Goal: Communication & Community: Answer question/provide support

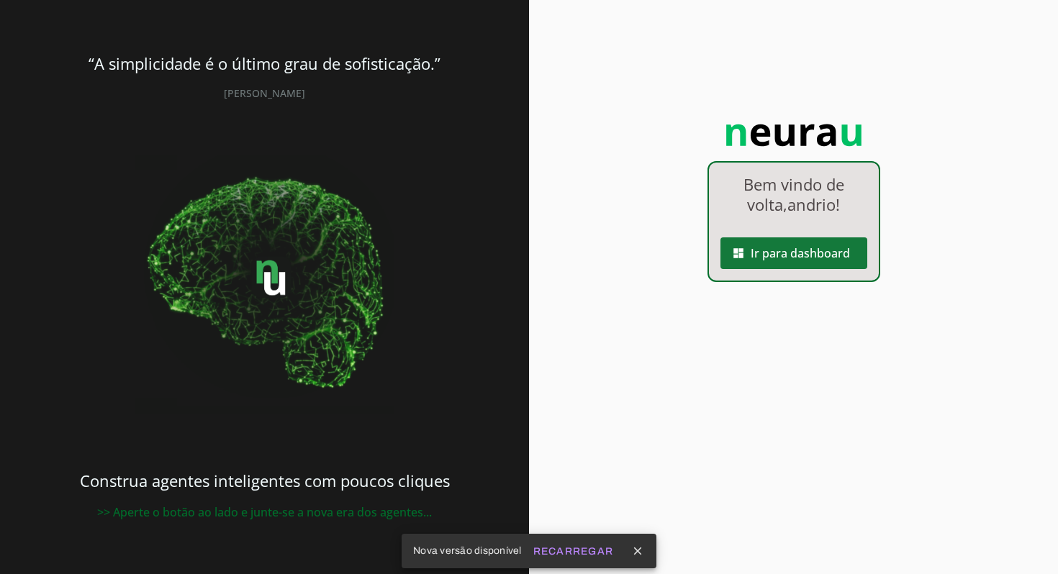
click at [770, 247] on span at bounding box center [793, 253] width 147 height 35
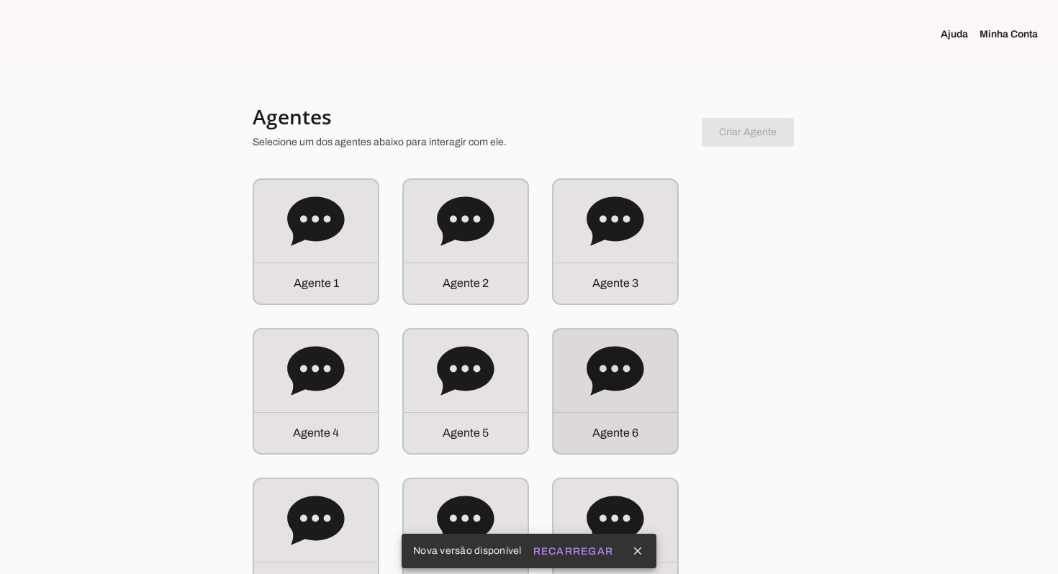
click at [638, 384] on icon at bounding box center [616, 372] width 58 height 58
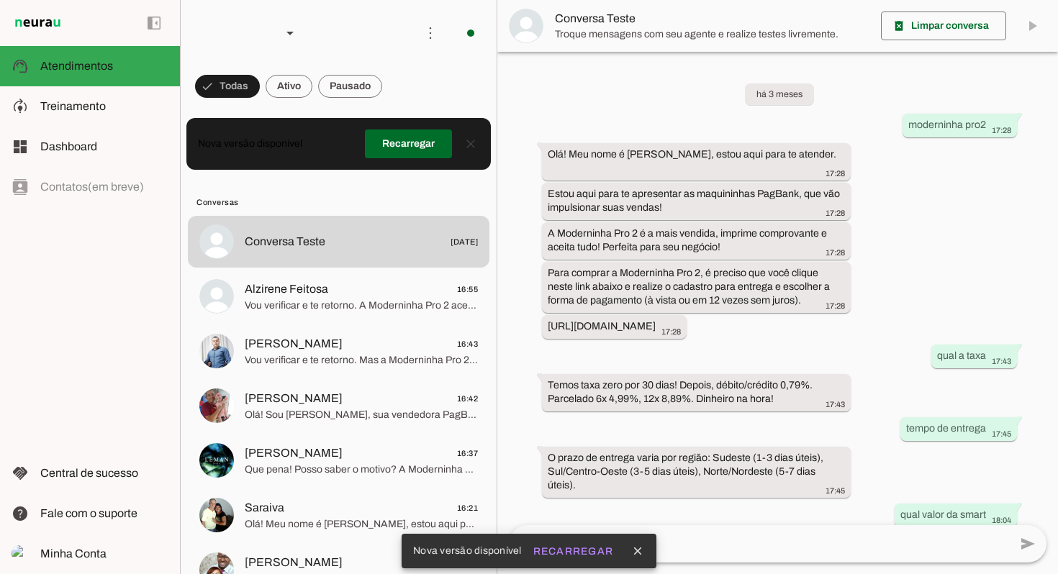
scroll to position [464, 0]
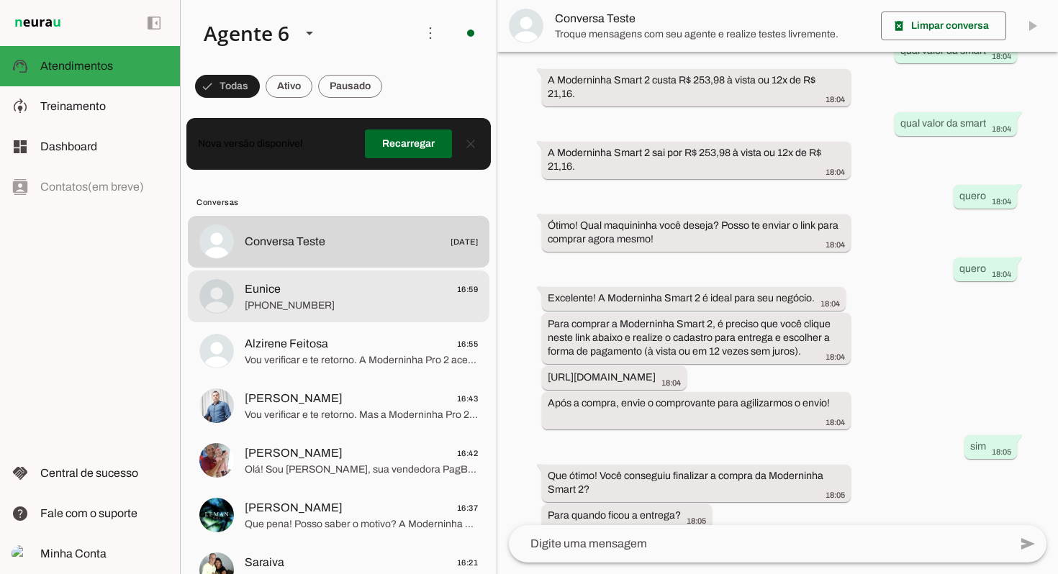
click at [358, 302] on span "[PHONE_NUMBER]" at bounding box center [361, 306] width 233 height 14
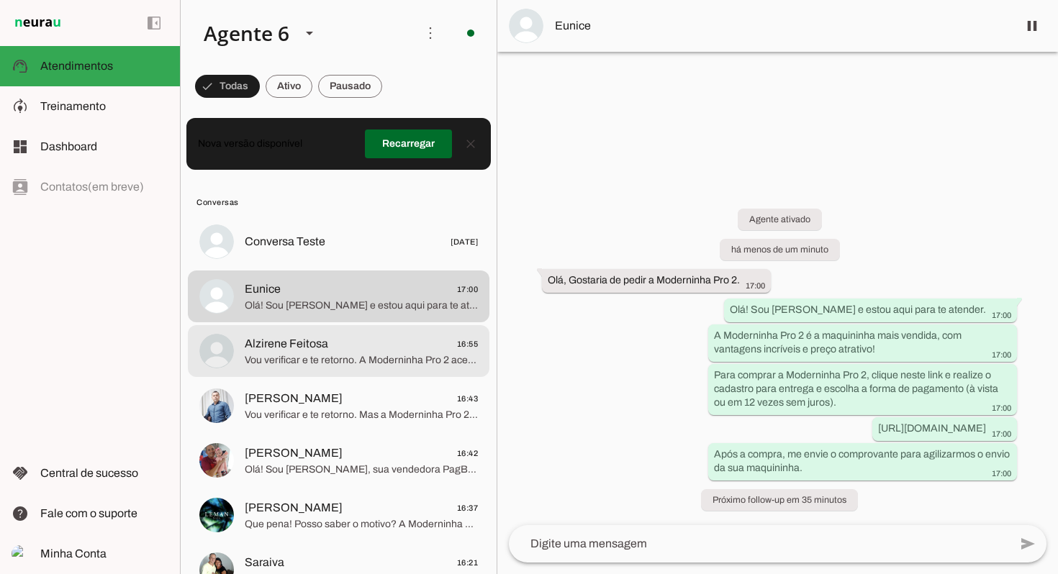
click at [369, 353] on span "Vou verificar e te retorno. A Moderninha Pro 2 aceita cartões de crédito, débit…" at bounding box center [361, 360] width 233 height 14
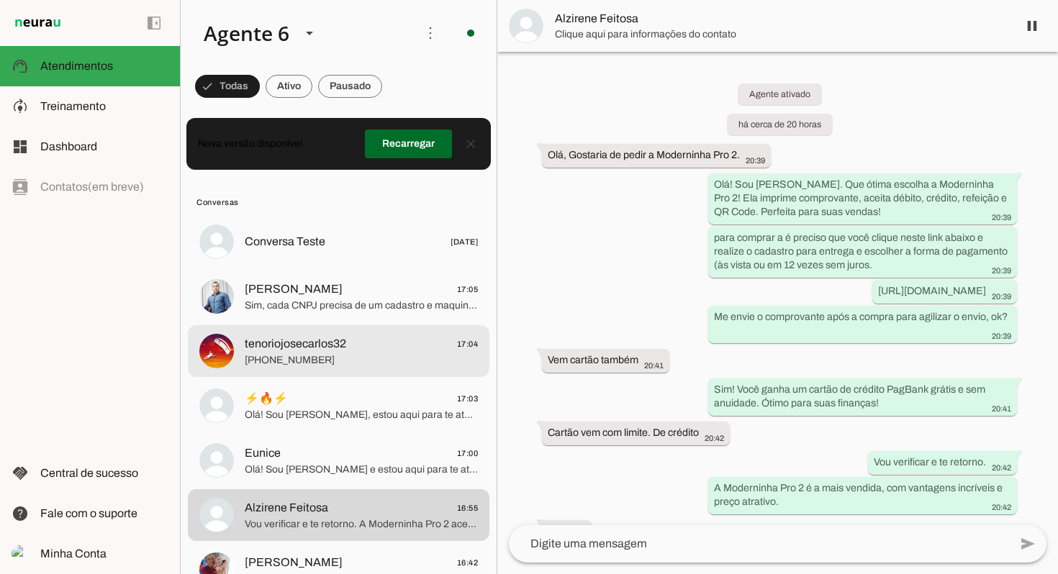
click at [286, 347] on span "tenoriojosecarlos32" at bounding box center [295, 343] width 101 height 17
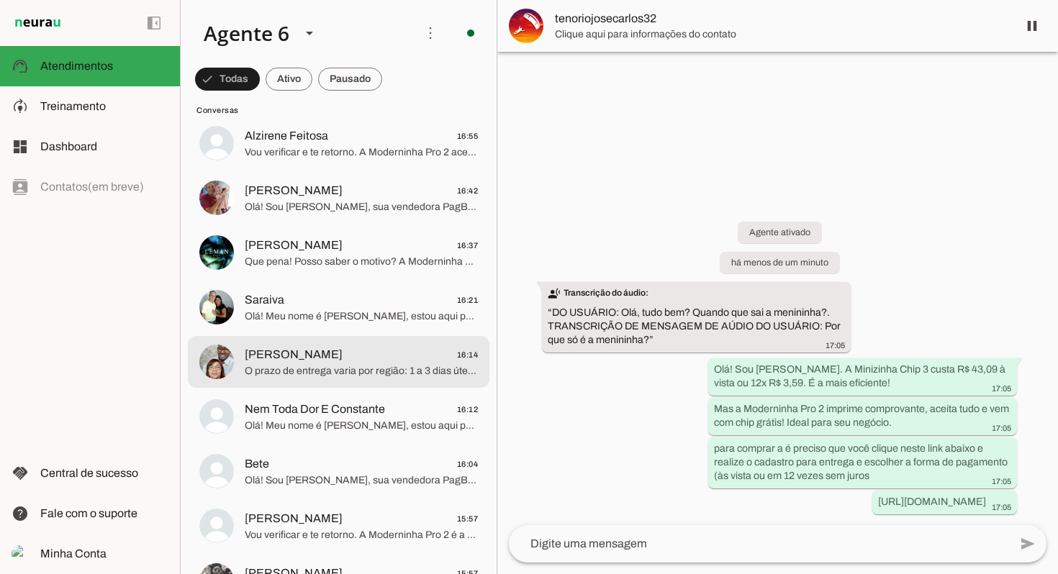
scroll to position [370, 0]
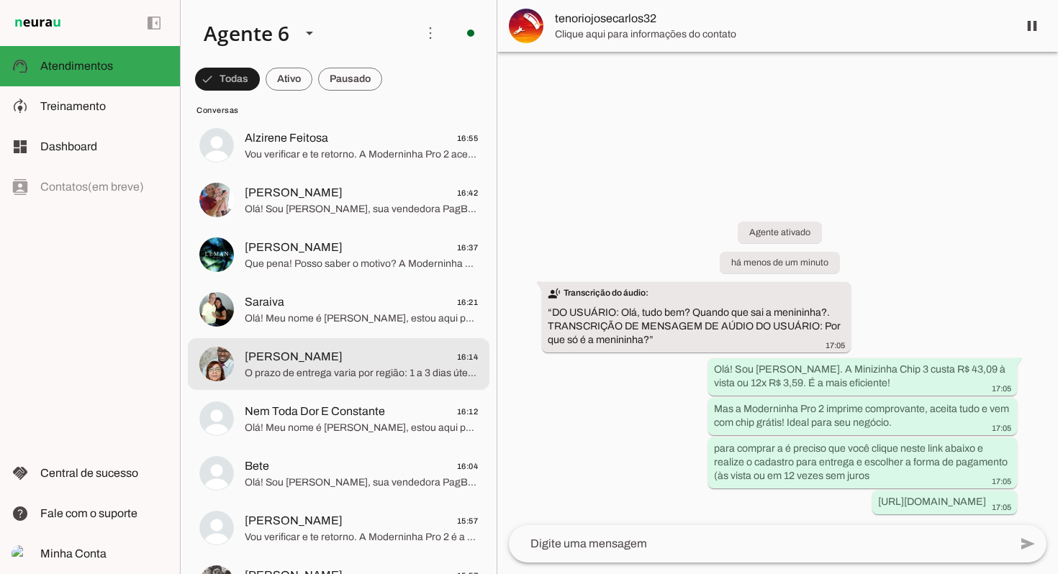
click at [354, 338] on md-item "[PERSON_NAME] 16:14 O prazo de entrega varia por região: 1 a 3 dias úteis para …" at bounding box center [339, 364] width 302 height 52
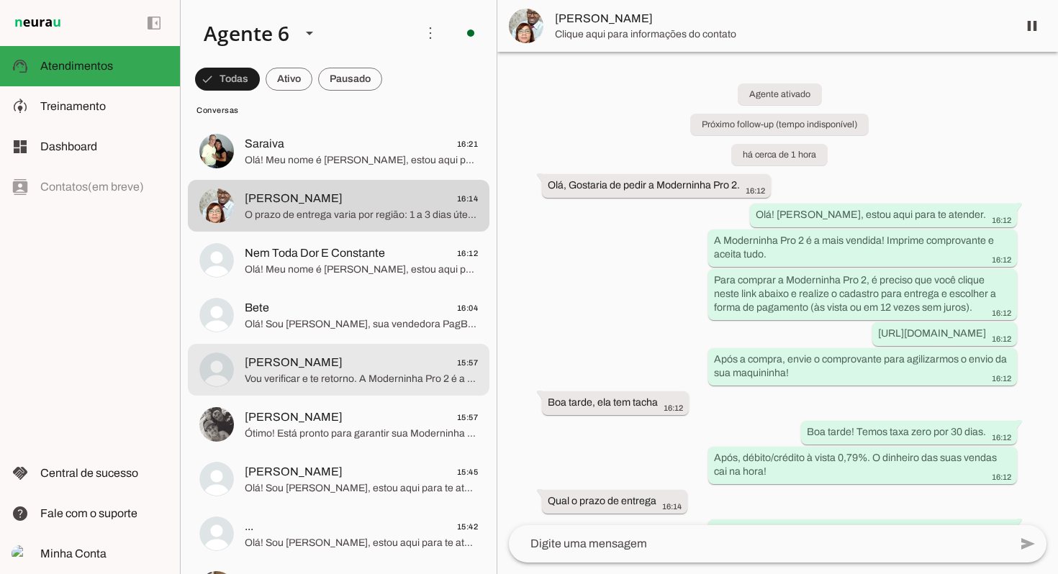
scroll to position [529, 0]
click at [358, 362] on span "[PERSON_NAME] 15:57" at bounding box center [361, 362] width 233 height 18
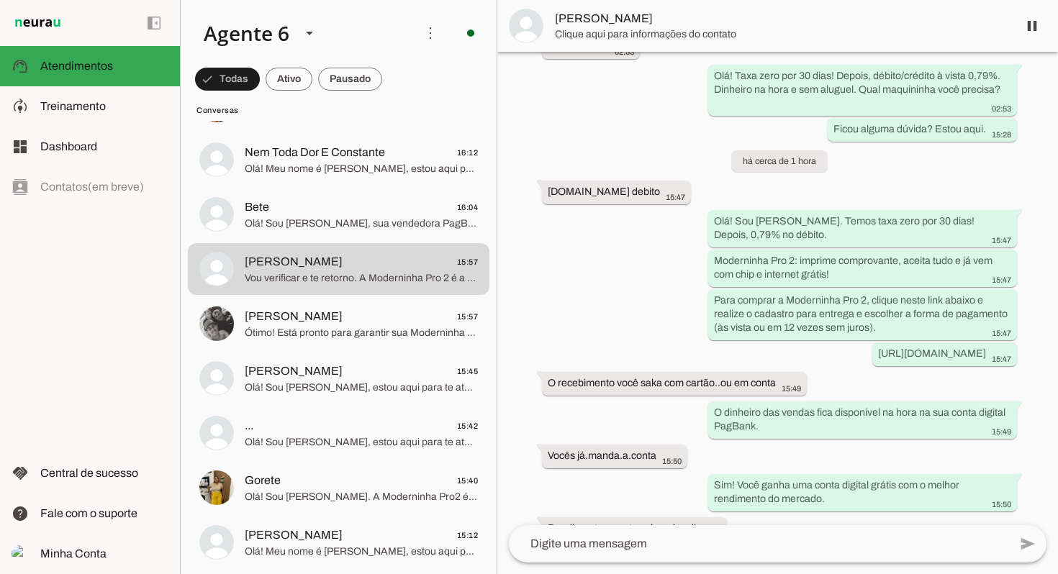
scroll to position [166, 0]
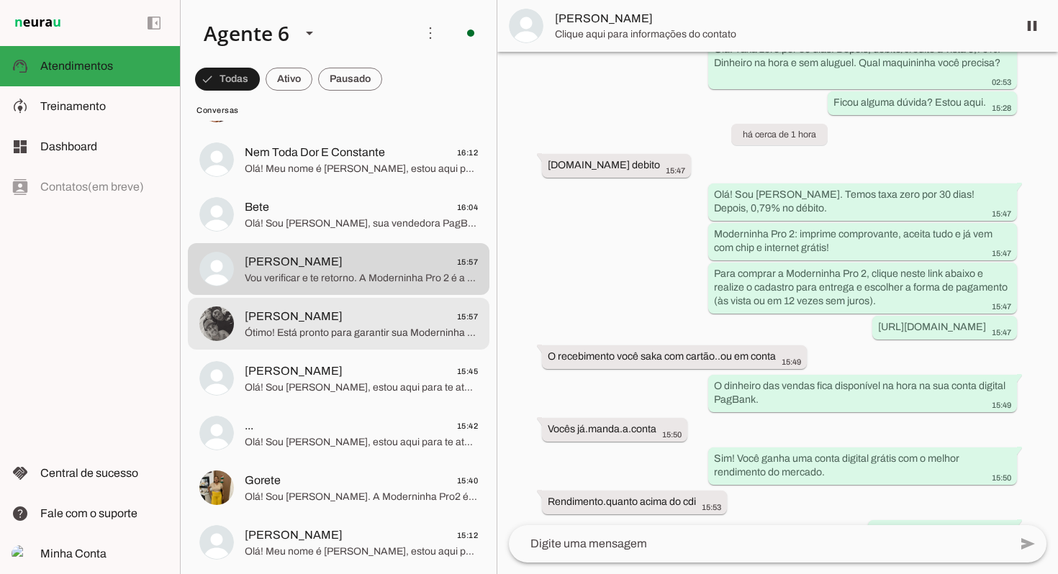
click at [361, 338] on span "Ótimo! Está pronto para garantir sua Moderninha Pro 2 e impulsionar suas vendas?" at bounding box center [361, 333] width 233 height 14
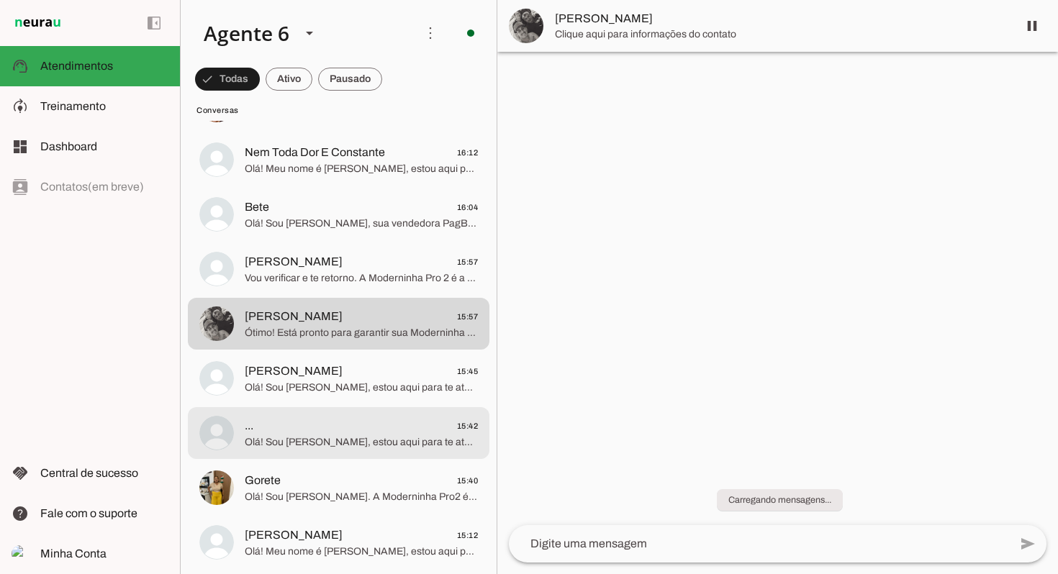
scroll to position [713, 0]
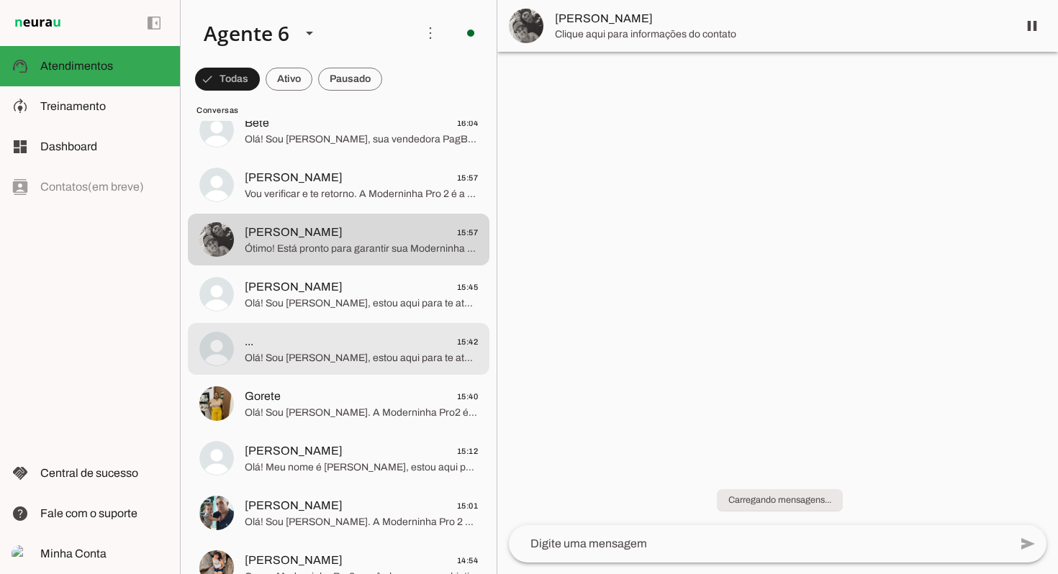
click at [368, 358] on span "Olá! Sou [PERSON_NAME], estou aqui para te atender. A Moderninha Pro 2 é comple…" at bounding box center [361, 358] width 233 height 14
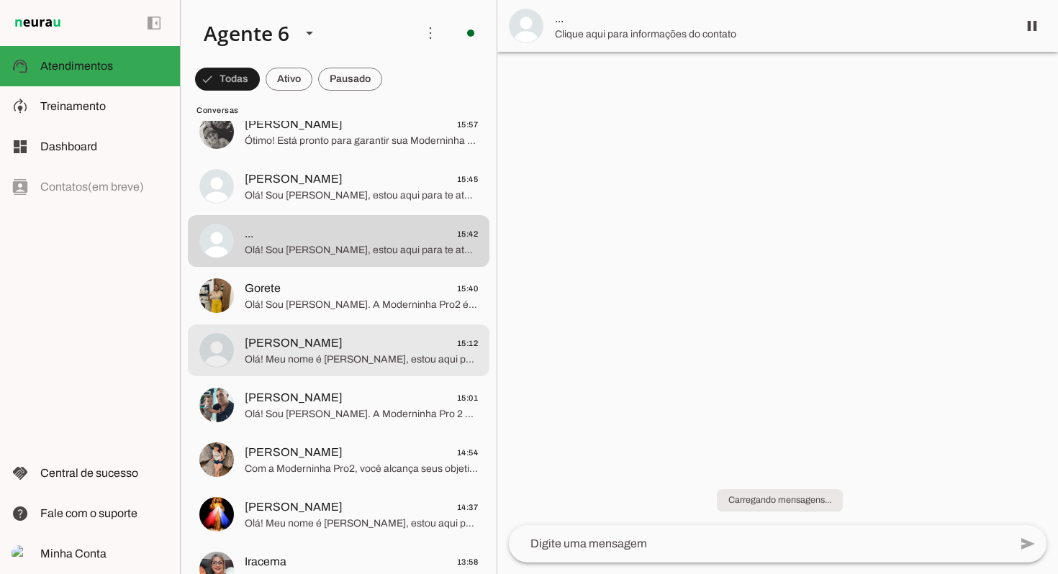
click at [368, 358] on span "Olá! Meu nome é [PERSON_NAME], estou aqui para te atender. Nossas maquininhas P…" at bounding box center [361, 360] width 233 height 14
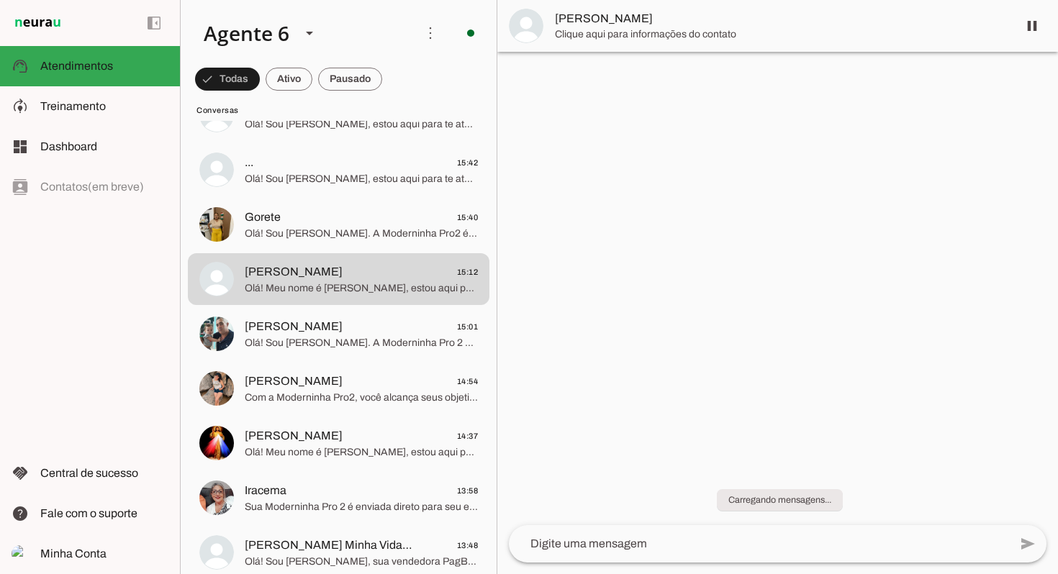
scroll to position [894, 0]
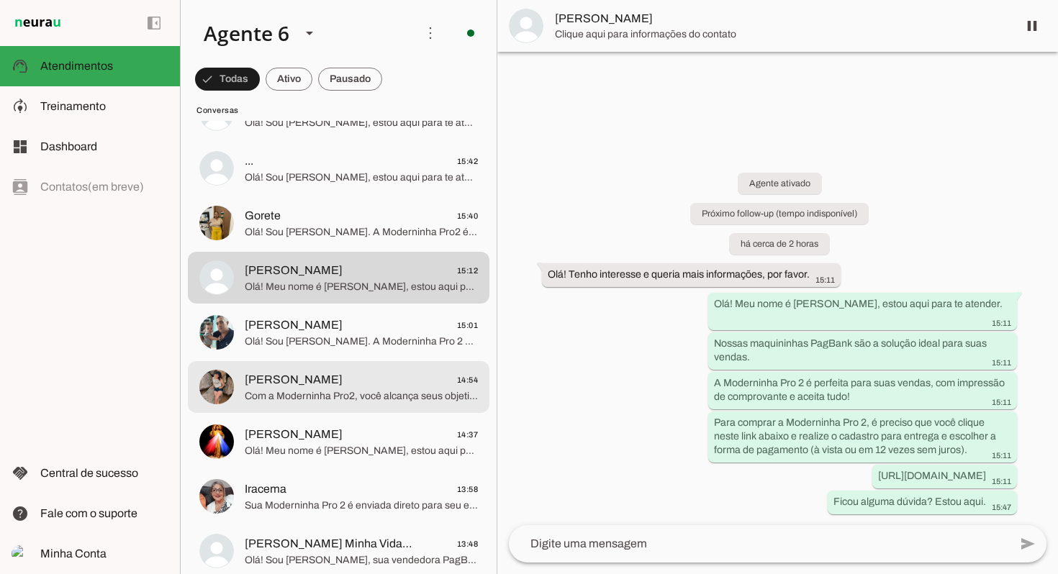
click at [358, 379] on span "[PERSON_NAME] 14:54" at bounding box center [361, 380] width 233 height 18
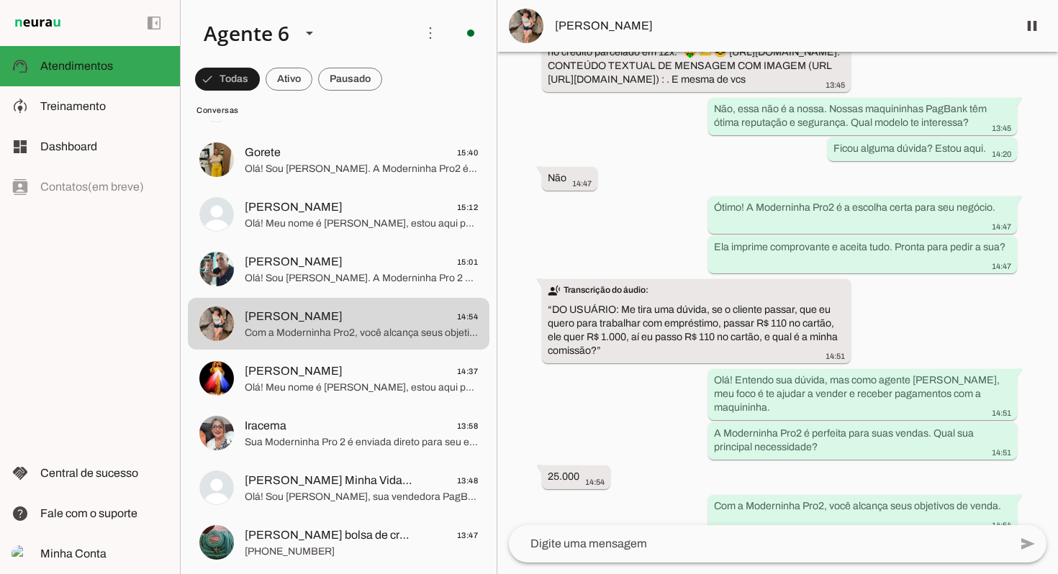
scroll to position [548, 0]
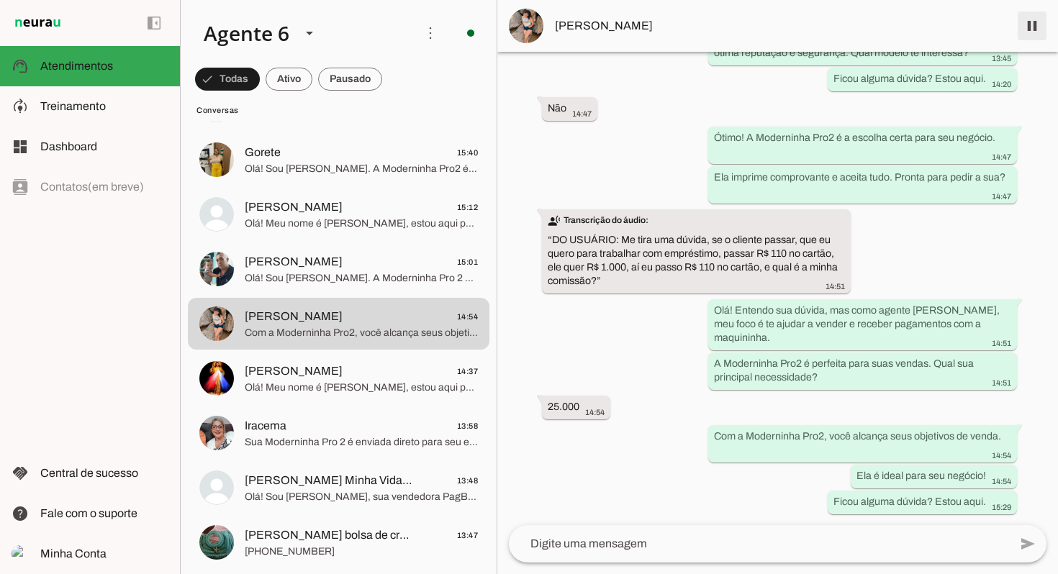
drag, startPoint x: 1036, startPoint y: 35, endPoint x: 480, endPoint y: 241, distance: 592.5
click at [1036, 35] on span at bounding box center [1032, 26] width 35 height 35
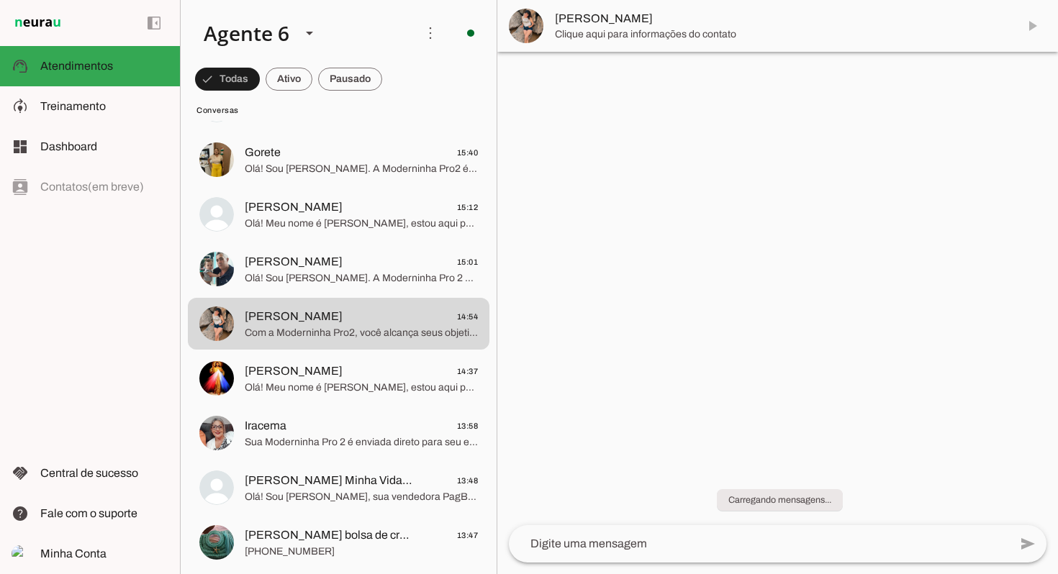
scroll to position [0, 0]
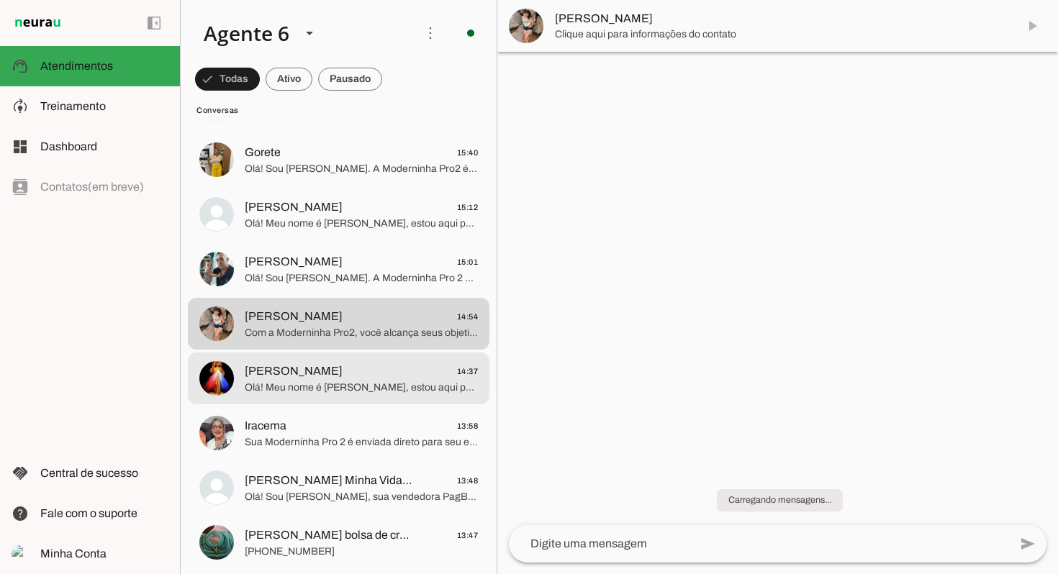
click at [325, 377] on span "[PERSON_NAME]" at bounding box center [294, 371] width 98 height 17
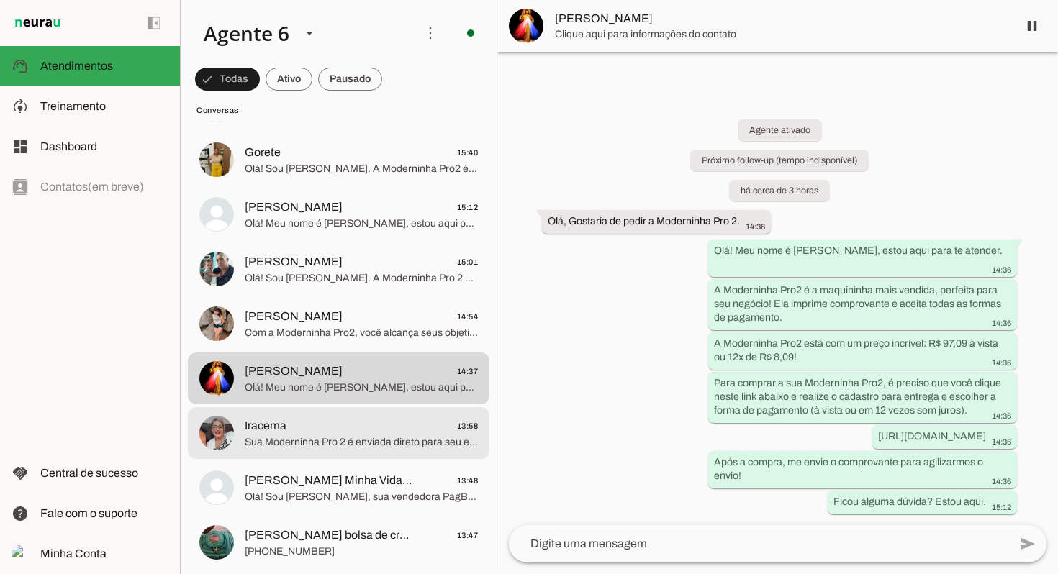
drag, startPoint x: 310, startPoint y: 446, endPoint x: 318, endPoint y: 445, distance: 7.9
click at [310, 446] on span "Sua Moderninha Pro 2 é enviada direto para seu endereço após a compra. Chega ra…" at bounding box center [361, 442] width 233 height 14
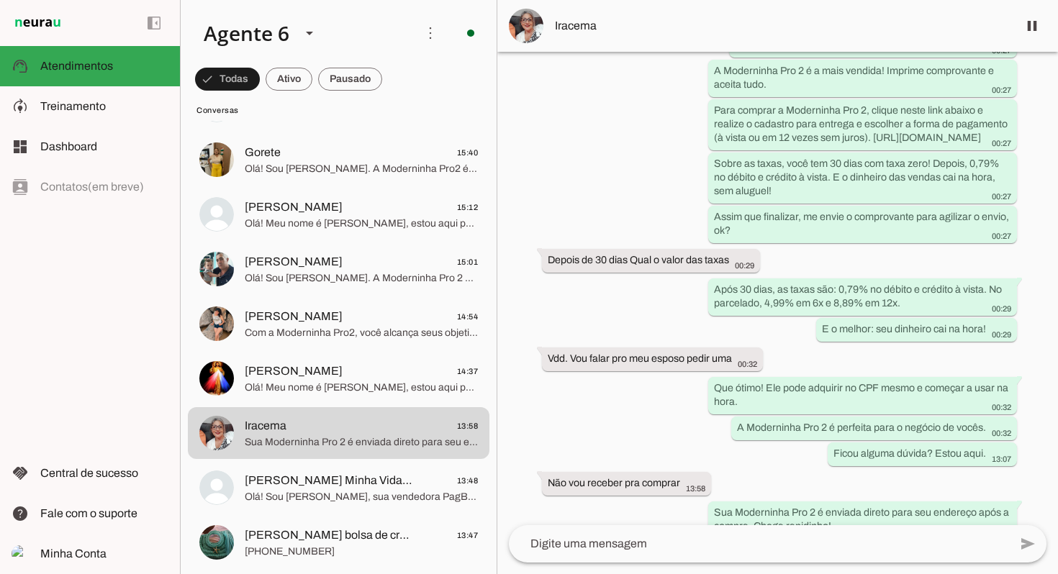
scroll to position [6579, 0]
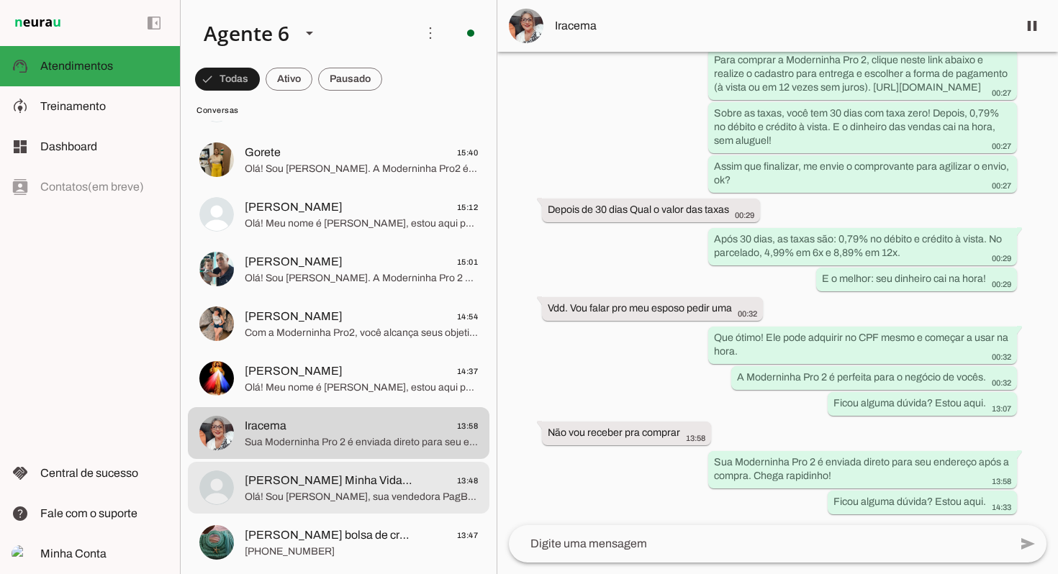
click at [365, 478] on span "[PERSON_NAME] Minha Vida 😍" at bounding box center [329, 480] width 168 height 17
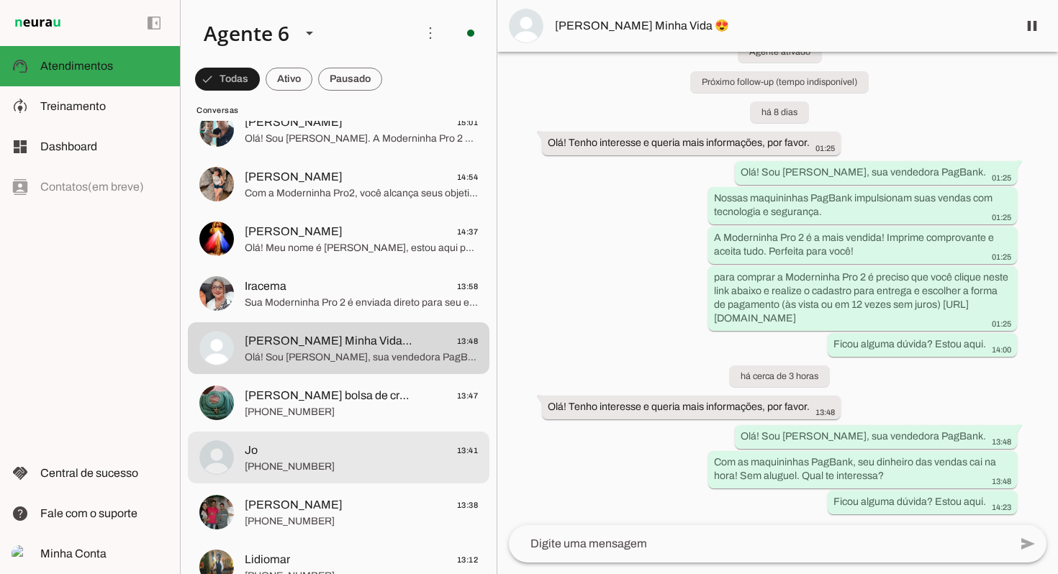
scroll to position [1155, 0]
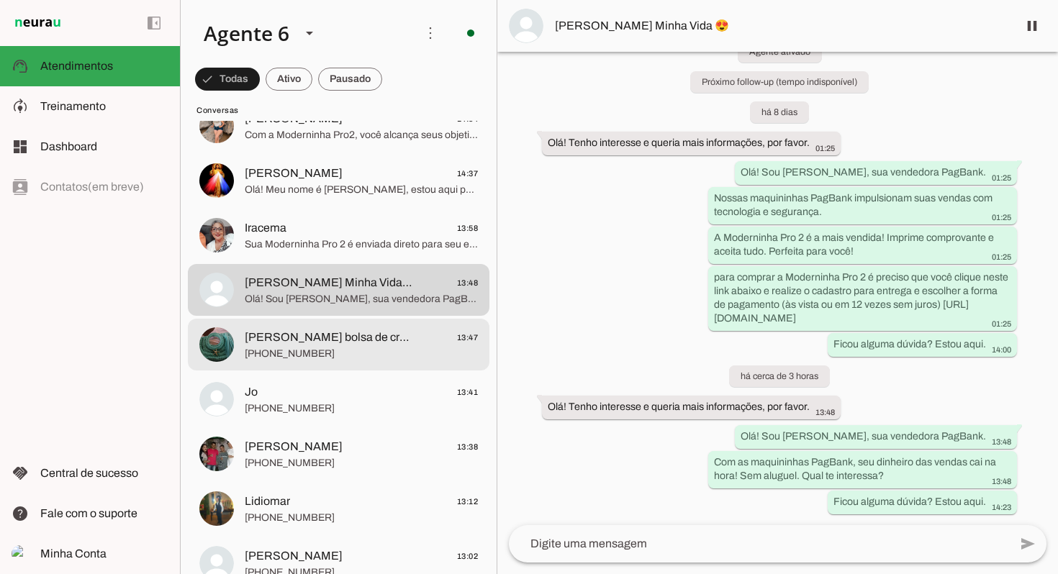
click at [354, 332] on span "[PERSON_NAME] bolsa de crochê 13:47" at bounding box center [361, 338] width 233 height 18
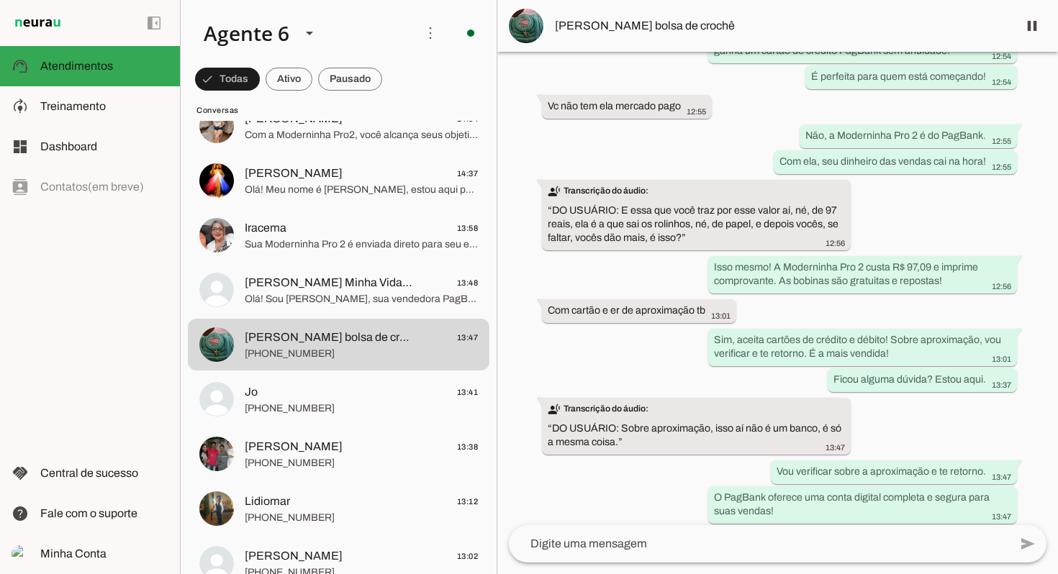
scroll to position [1086, 0]
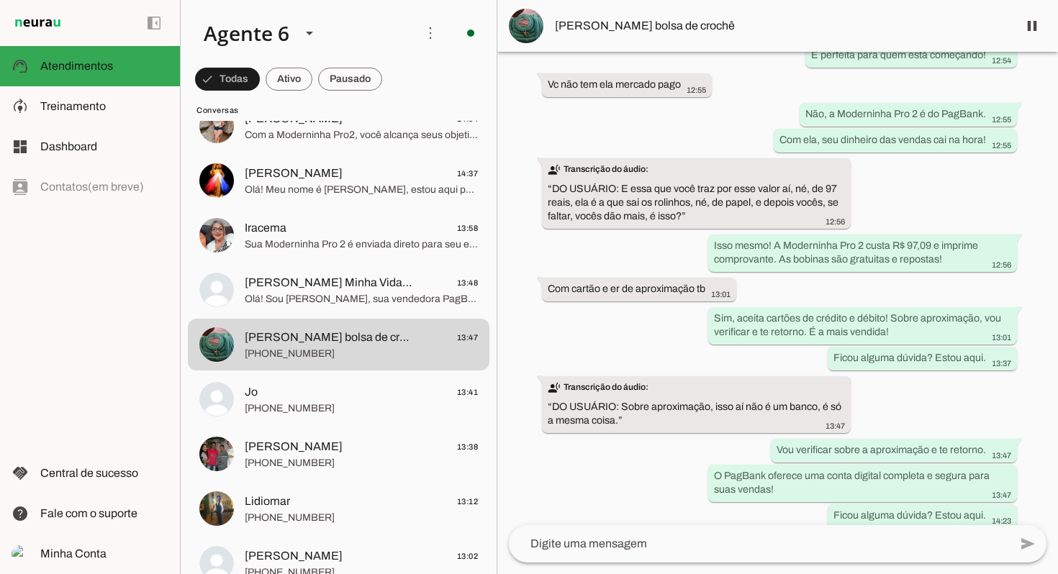
click at [718, 538] on textarea at bounding box center [759, 543] width 500 height 17
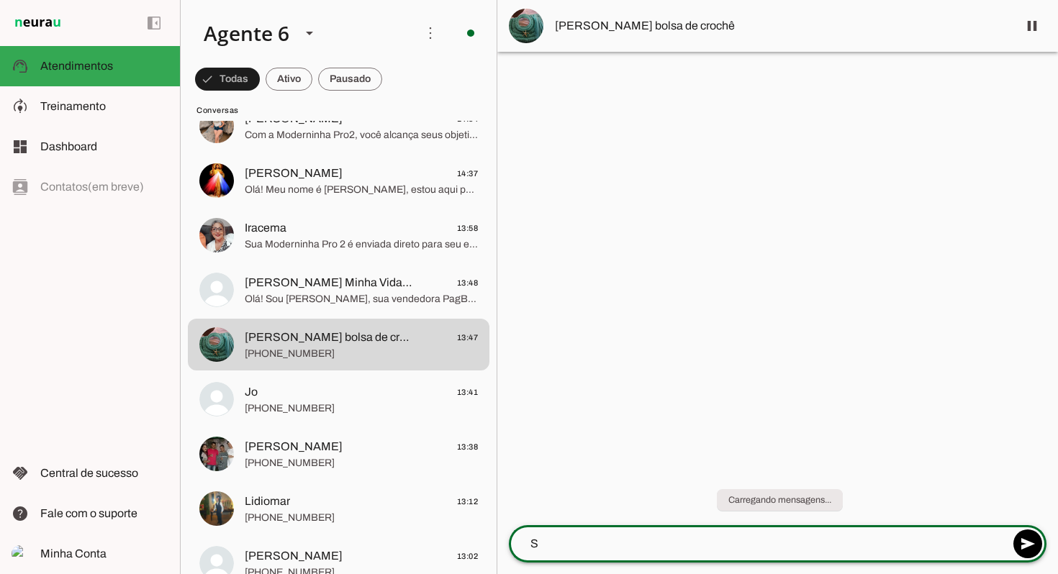
scroll to position [0, 0]
type textarea "Sim, a maquininha Pro2 aceita pagamento por aproximação"
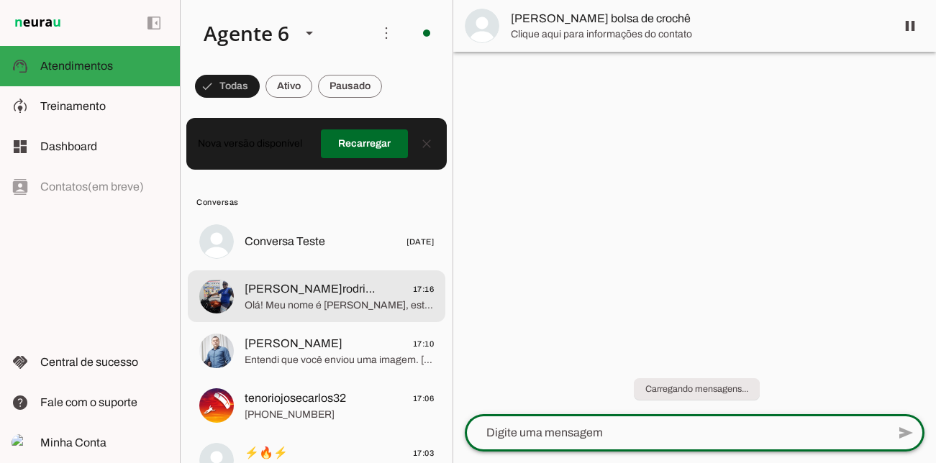
click at [290, 287] on span "[PERSON_NAME]rodrigues" at bounding box center [313, 289] width 137 height 17
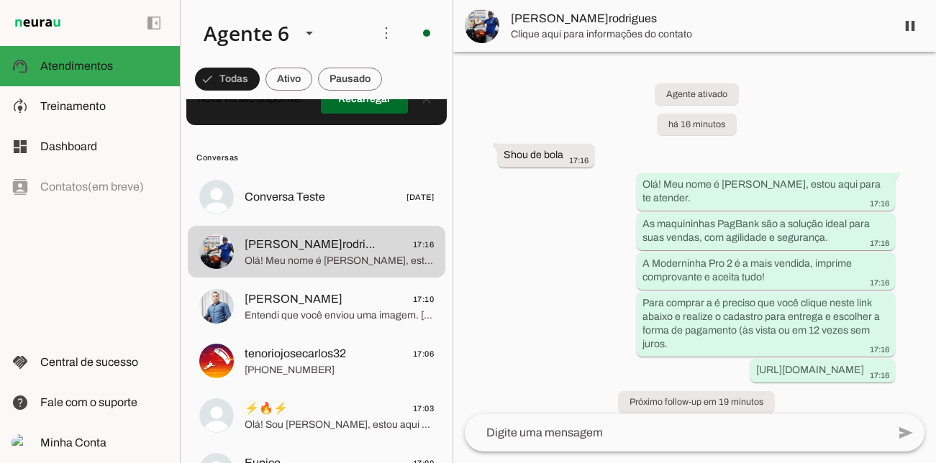
scroll to position [61, 0]
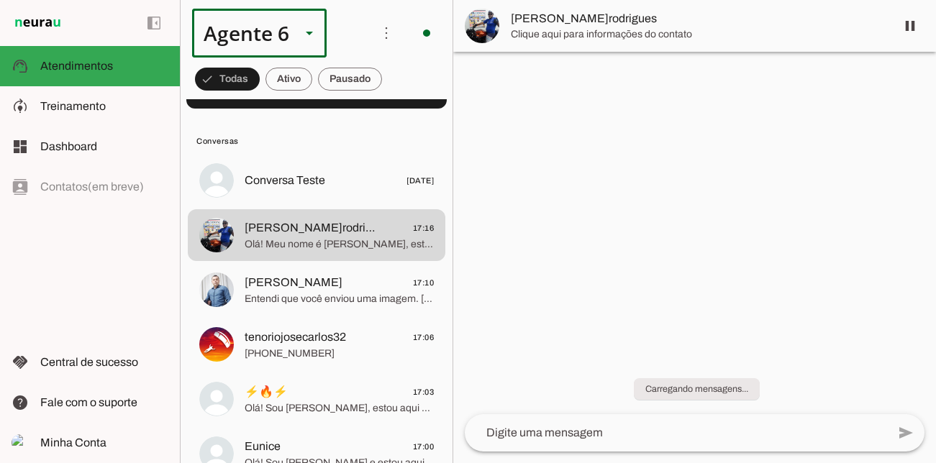
click at [298, 34] on div at bounding box center [309, 33] width 35 height 49
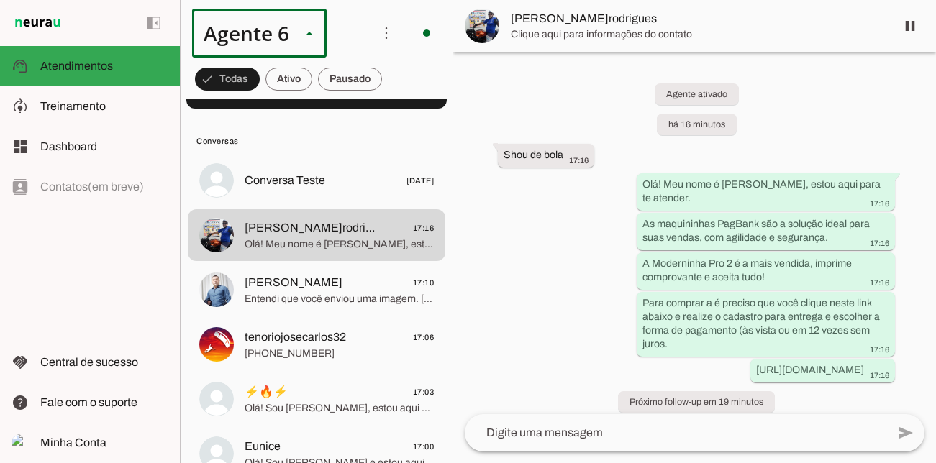
click at [396, 132] on slot at bounding box center [451, 132] width 111 height 17
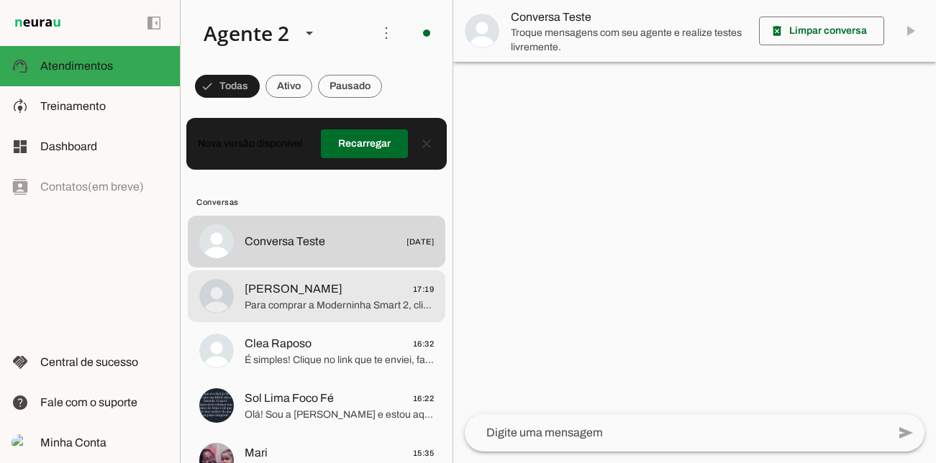
click at [343, 294] on span "[PERSON_NAME] 17:19" at bounding box center [339, 290] width 189 height 18
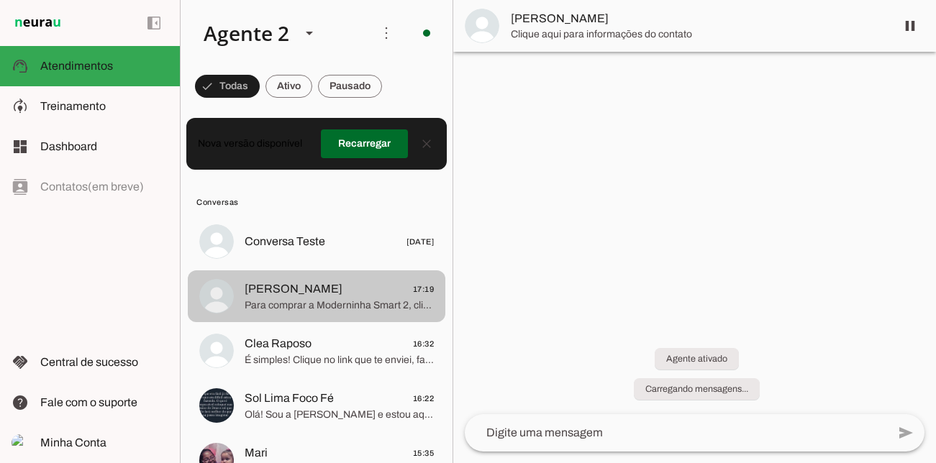
scroll to position [1178, 0]
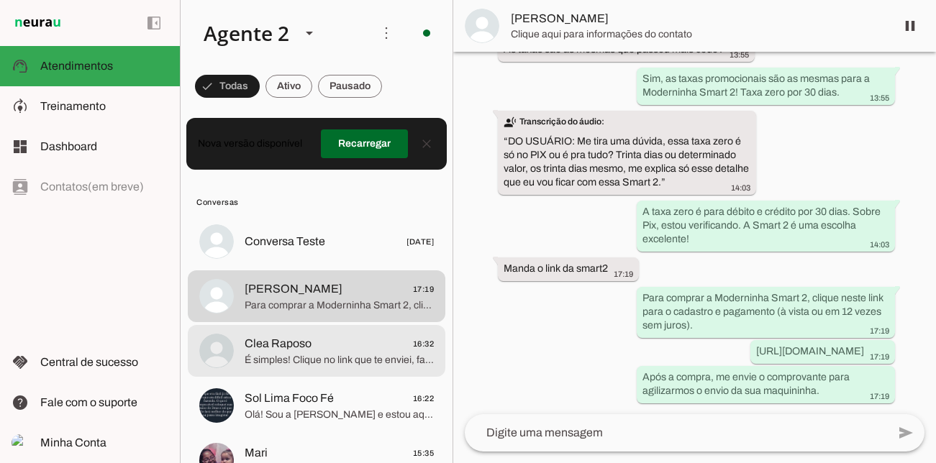
click at [333, 338] on span "Clea Raposo 16:32" at bounding box center [339, 344] width 189 height 18
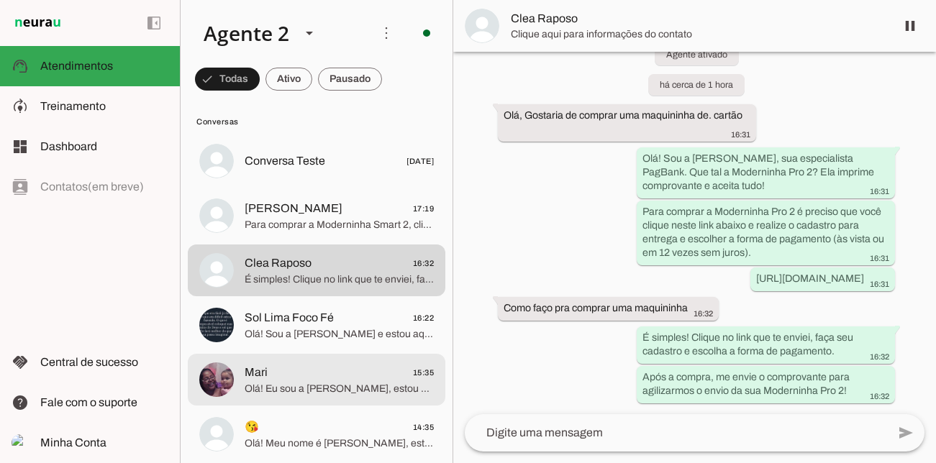
scroll to position [128, 0]
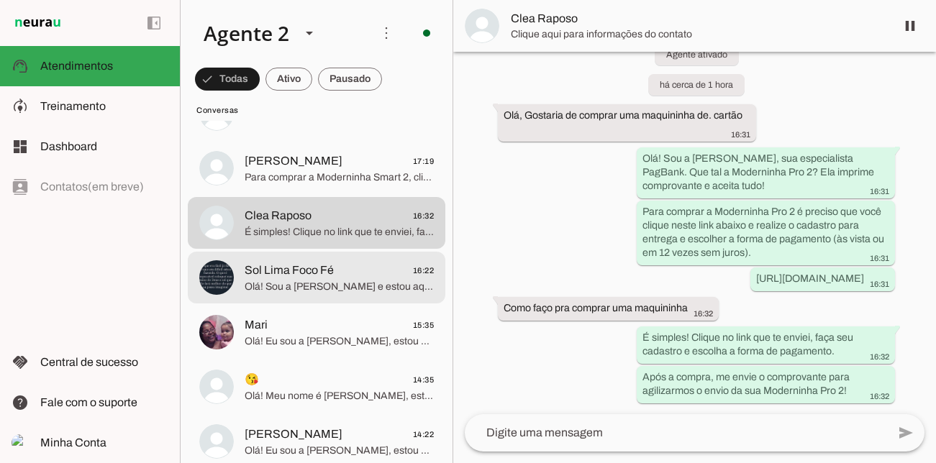
click at [354, 286] on span "Olá! Sou a [PERSON_NAME] e estou aqui para te atender. A Moderninha Pro 2 é ide…" at bounding box center [339, 287] width 189 height 14
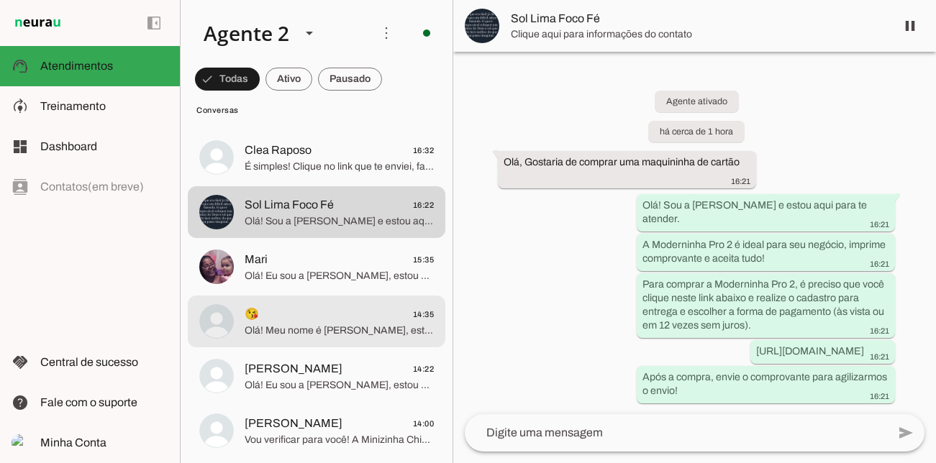
scroll to position [203, 0]
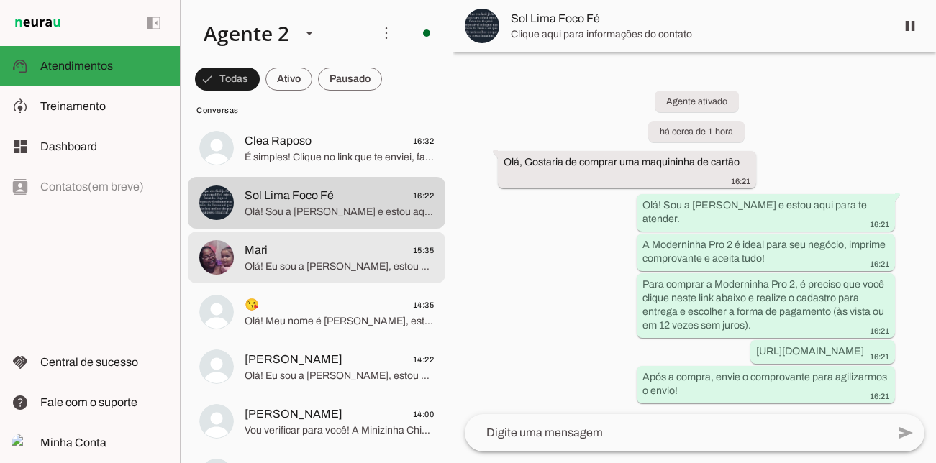
click at [358, 271] on span "Olá! Eu sou a [PERSON_NAME], estou aqui para te atender. A Moderninha Pro 2 é a…" at bounding box center [339, 267] width 189 height 14
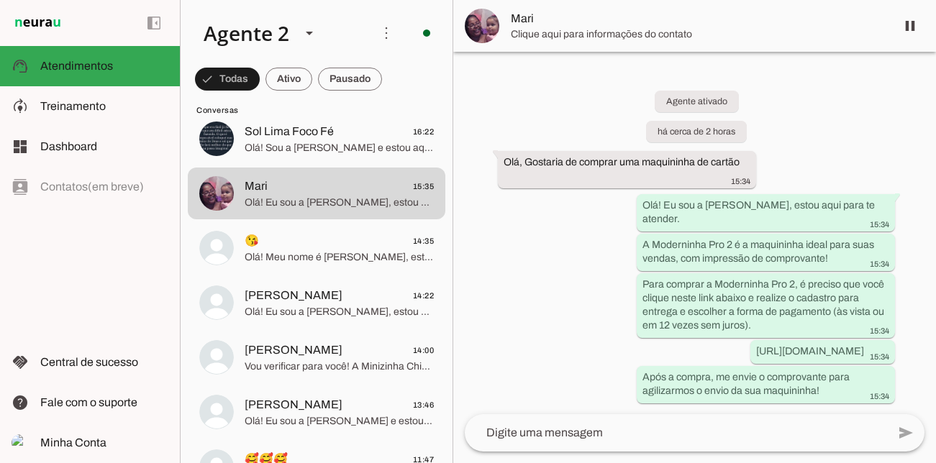
scroll to position [281, 0]
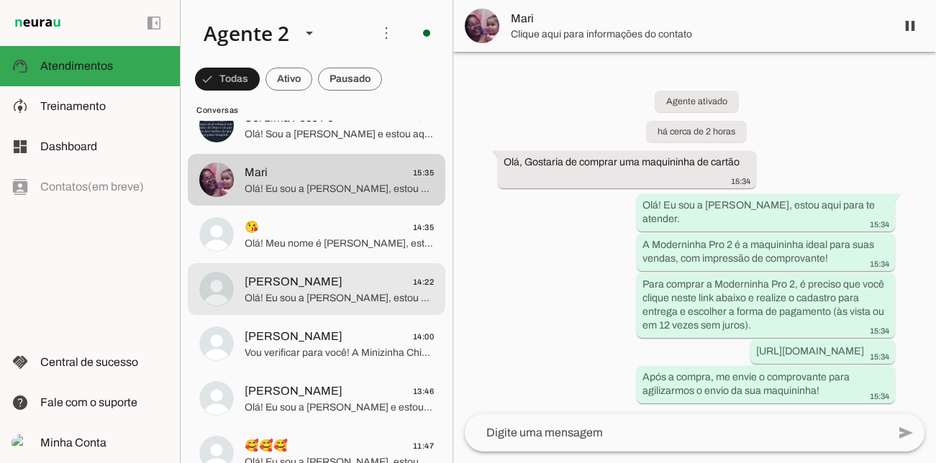
click at [339, 292] on span "Olá! Eu sou a [PERSON_NAME], estou aqui para te atender. A Moderninha Pro 2 é i…" at bounding box center [339, 298] width 189 height 14
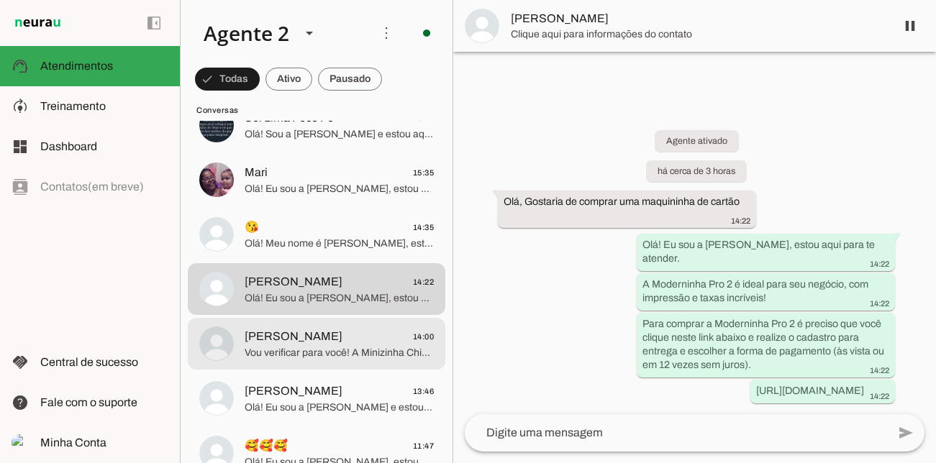
click at [314, 341] on span "[PERSON_NAME]" at bounding box center [294, 336] width 98 height 17
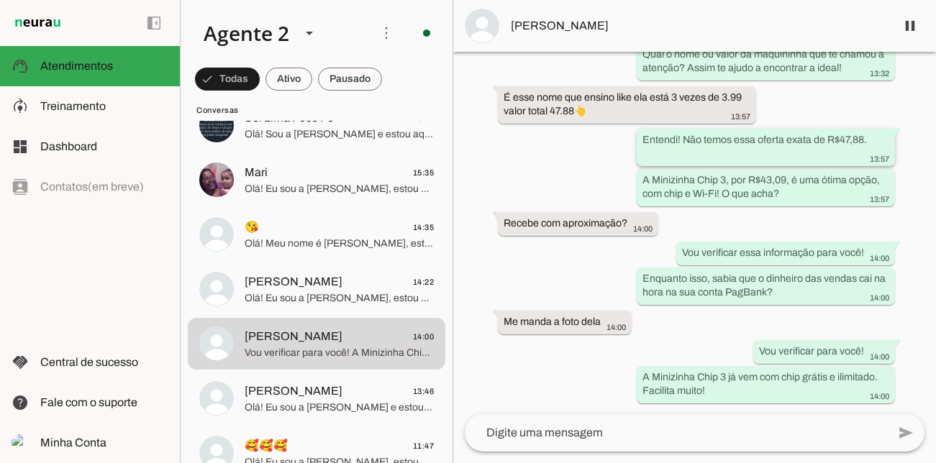
scroll to position [528, 0]
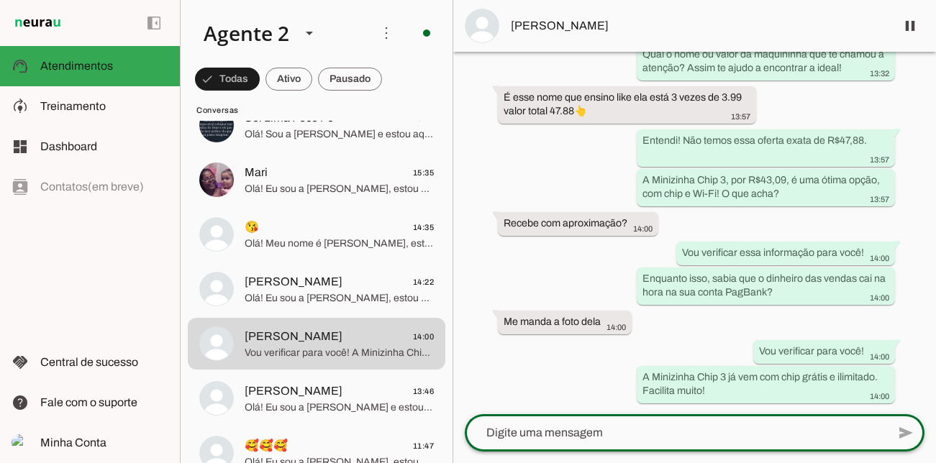
click at [656, 440] on textarea at bounding box center [676, 433] width 422 height 17
click at [599, 437] on textarea at bounding box center [676, 433] width 422 height 17
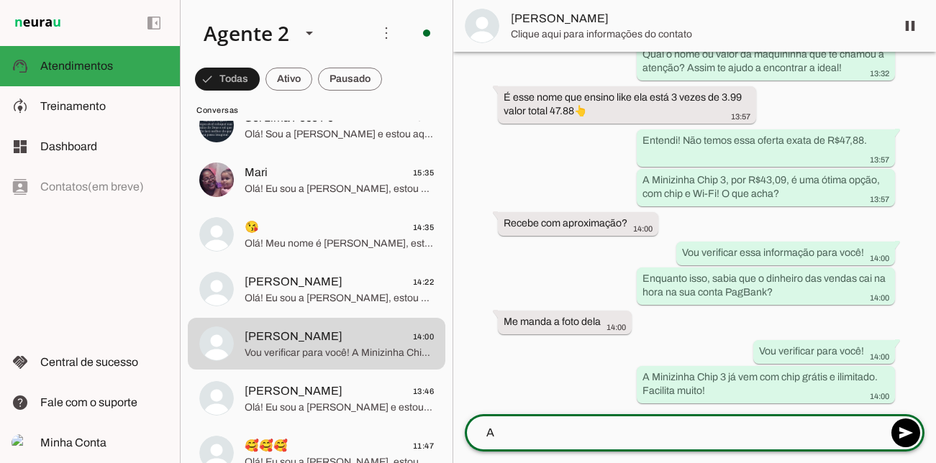
type textarea "A"
type textarea "Sim, a Minizinha Chip 3 aceita pagamento por aproximação"
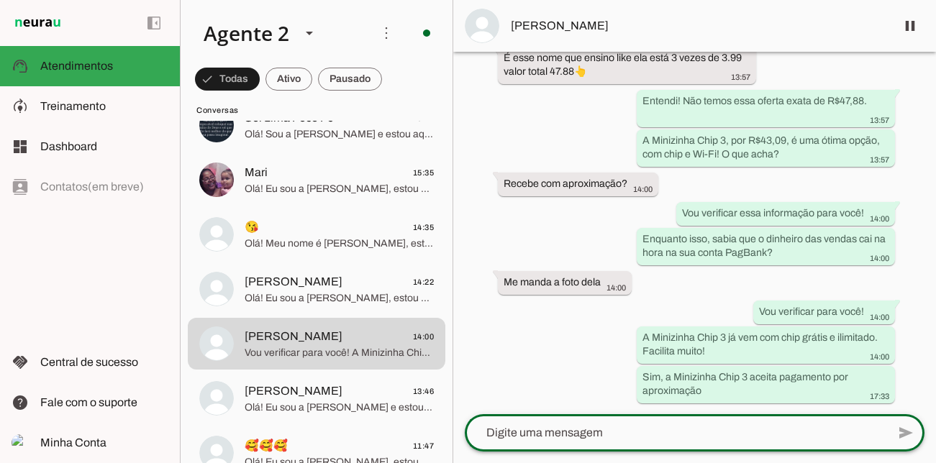
scroll to position [568, 0]
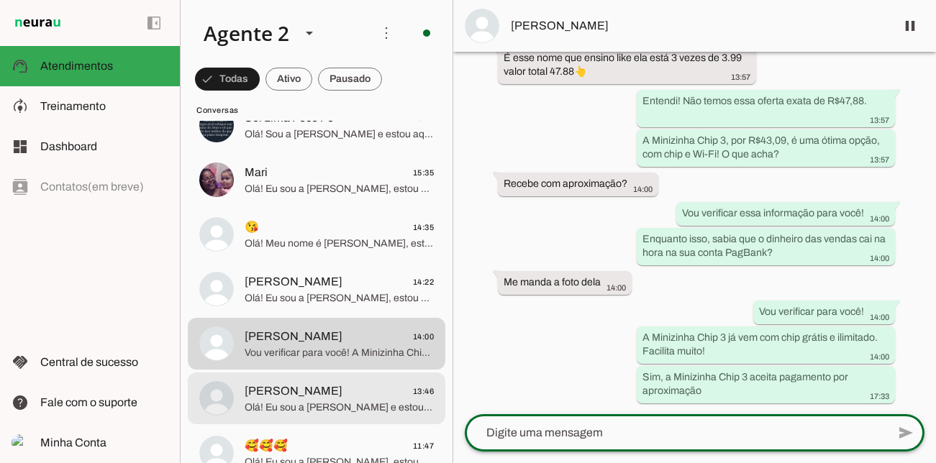
click at [328, 401] on span "Olá! Eu sou a [PERSON_NAME] e estou aqui para te atender. A Moderninha Pro 2 é …" at bounding box center [339, 408] width 189 height 14
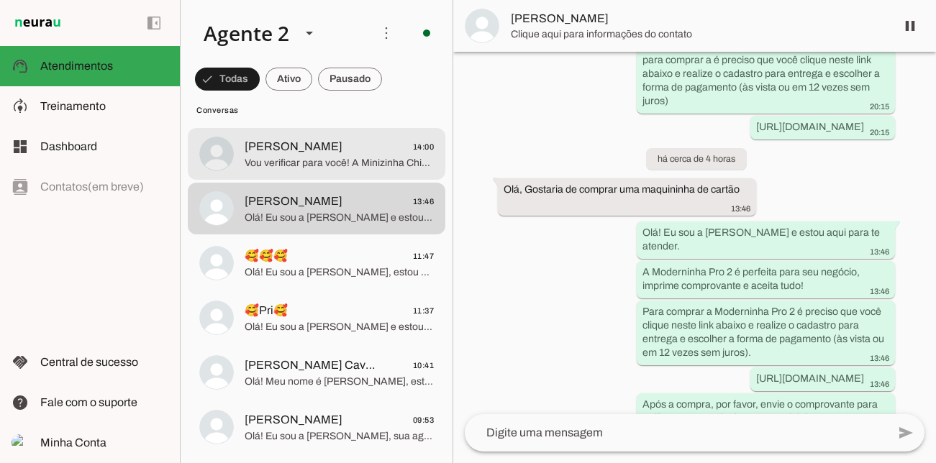
scroll to position [476, 0]
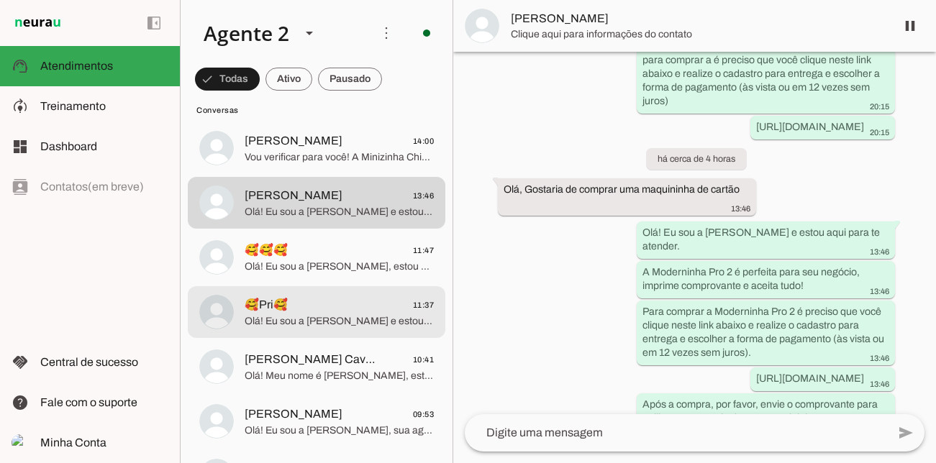
click at [345, 302] on span "🥰Pri🥰 11:37" at bounding box center [339, 306] width 189 height 18
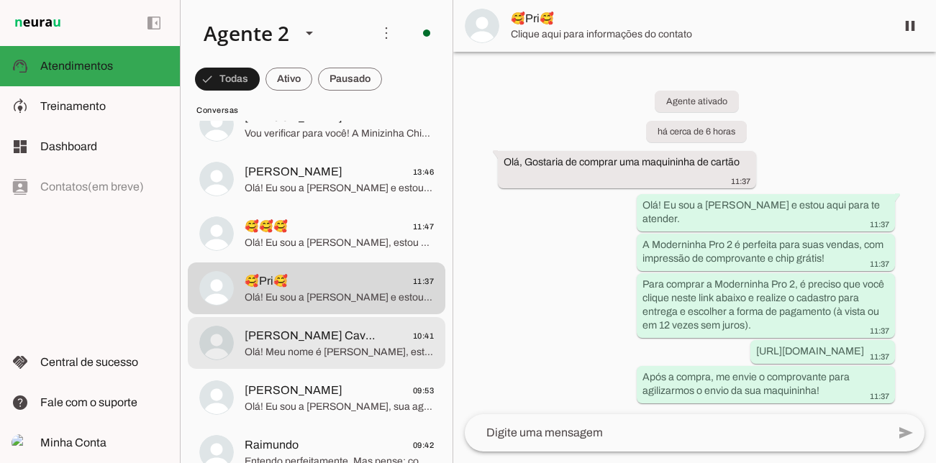
click at [323, 345] on span "Olá! Meu nome é [PERSON_NAME], estou aqui para te atender. A Moderninha Pro 2 é…" at bounding box center [339, 352] width 189 height 14
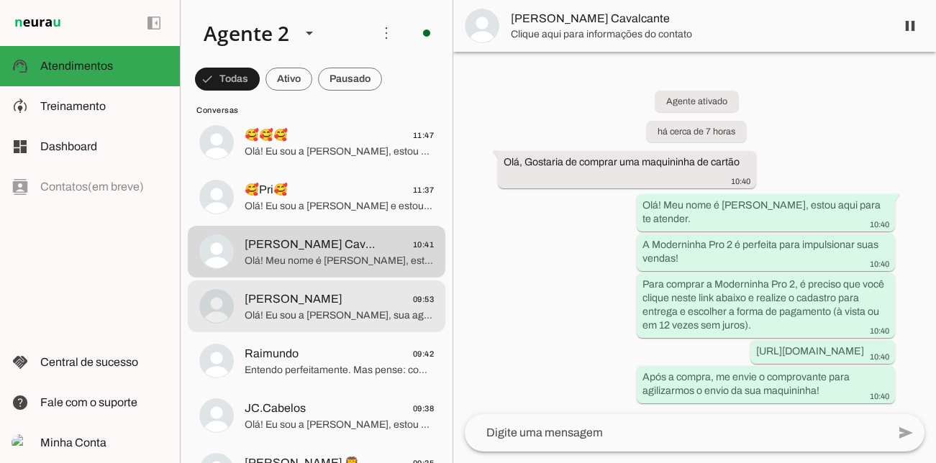
click at [323, 345] on div at bounding box center [339, 361] width 189 height 35
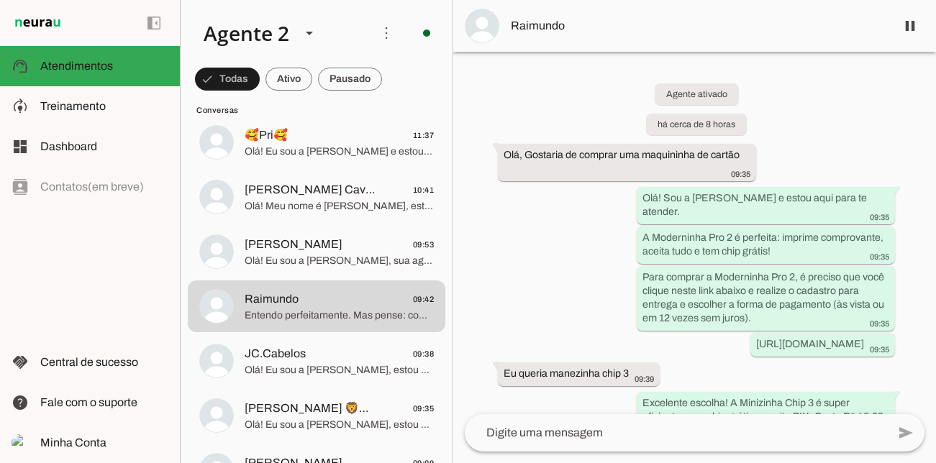
scroll to position [283, 0]
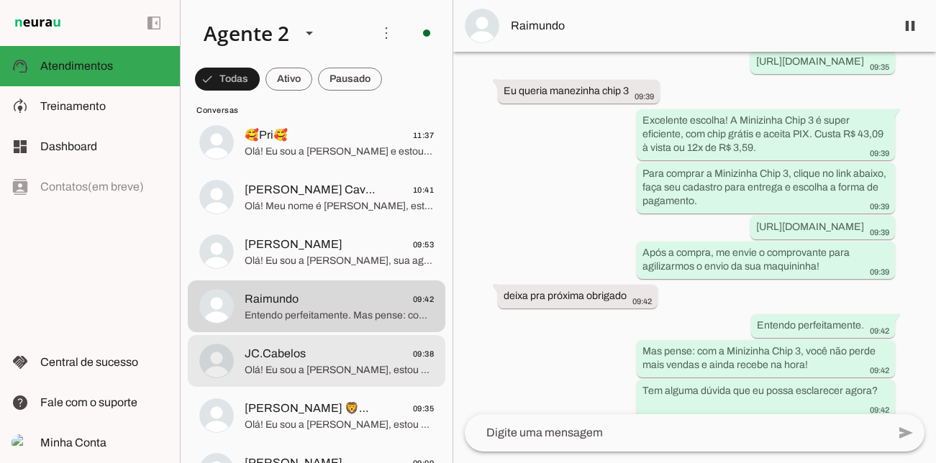
click at [374, 356] on span "JC.Cabelos 09:38" at bounding box center [339, 354] width 189 height 18
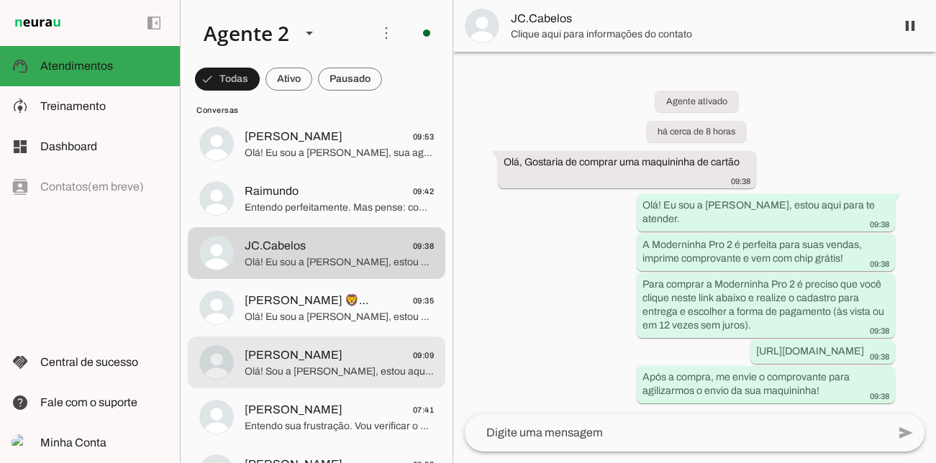
scroll to position [756, 0]
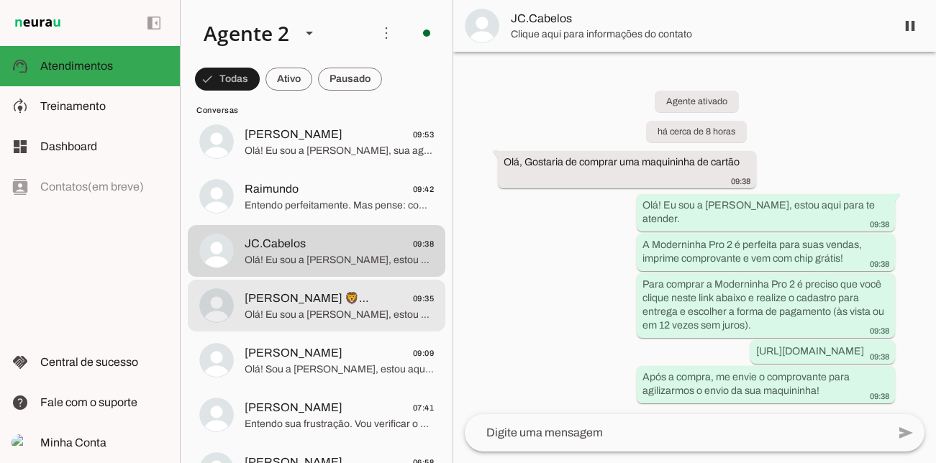
click at [375, 304] on span "[PERSON_NAME] 🦁♌🔥 09:35" at bounding box center [339, 299] width 189 height 18
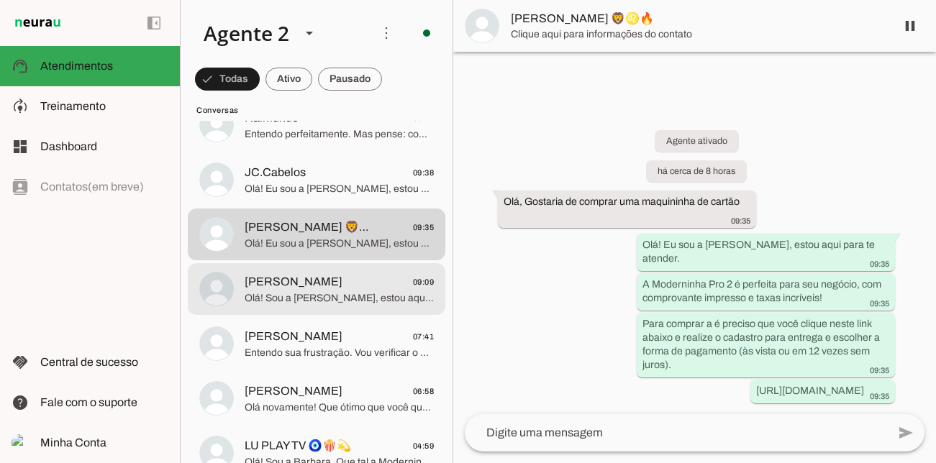
scroll to position [828, 0]
click at [346, 301] on span "Olá! Sou a [PERSON_NAME], estou aqui para te atender. Que tal a Moderninha Pro …" at bounding box center [339, 298] width 189 height 14
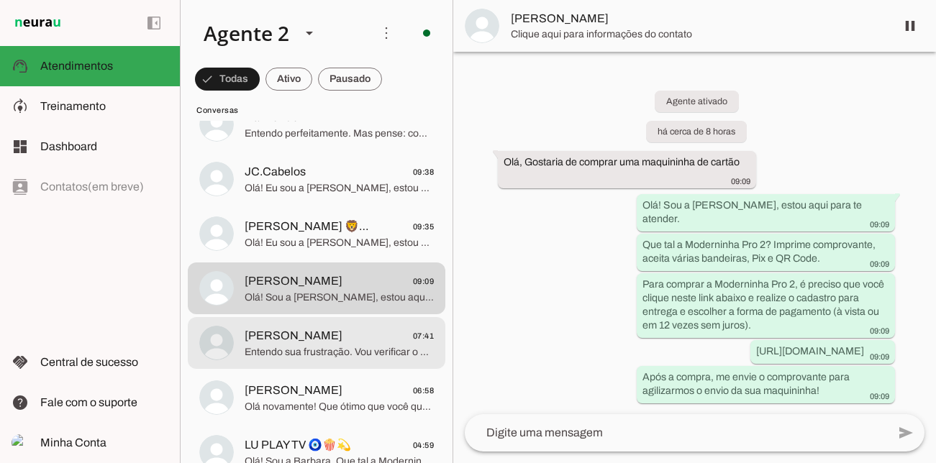
click at [317, 348] on span "Entendo sua frustração. Vou verificar o que pode estar impedindo a finalização …" at bounding box center [339, 352] width 189 height 14
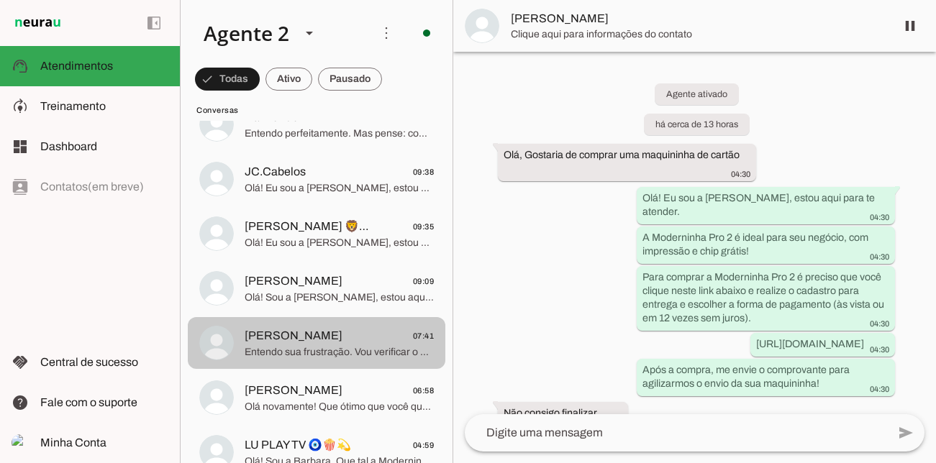
scroll to position [887, 0]
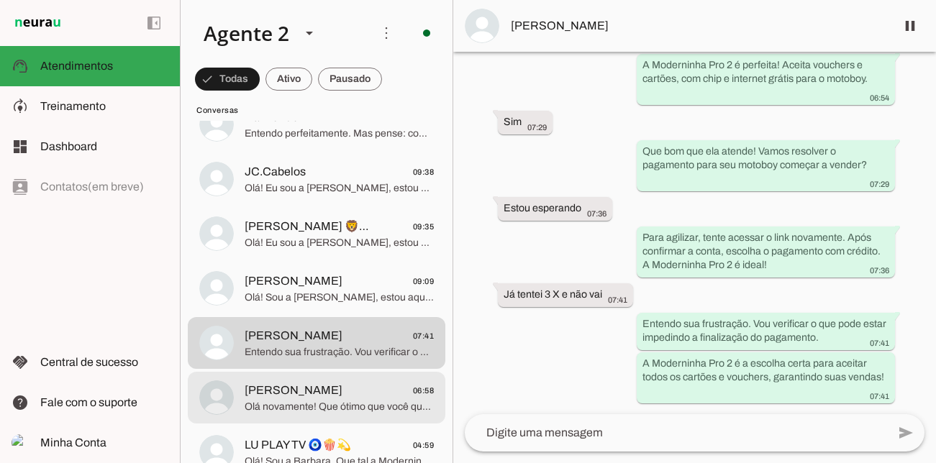
click at [391, 402] on span "Olá novamente! Que ótimo que você quer uma maquininha! A Moderninha Pro 2 é per…" at bounding box center [339, 407] width 189 height 14
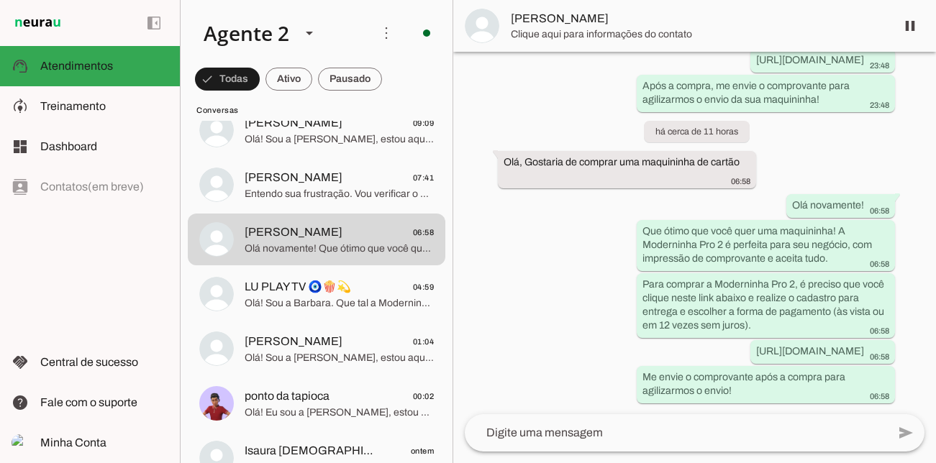
scroll to position [1081, 0]
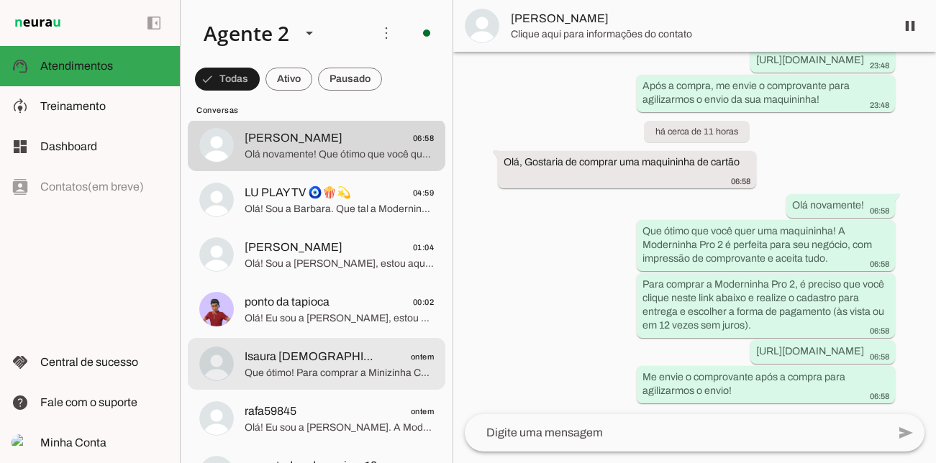
click at [299, 369] on span "Que ótimo! Para comprar a Minizinha Chip 3, clique no link abaixo. Lá você real…" at bounding box center [339, 373] width 189 height 14
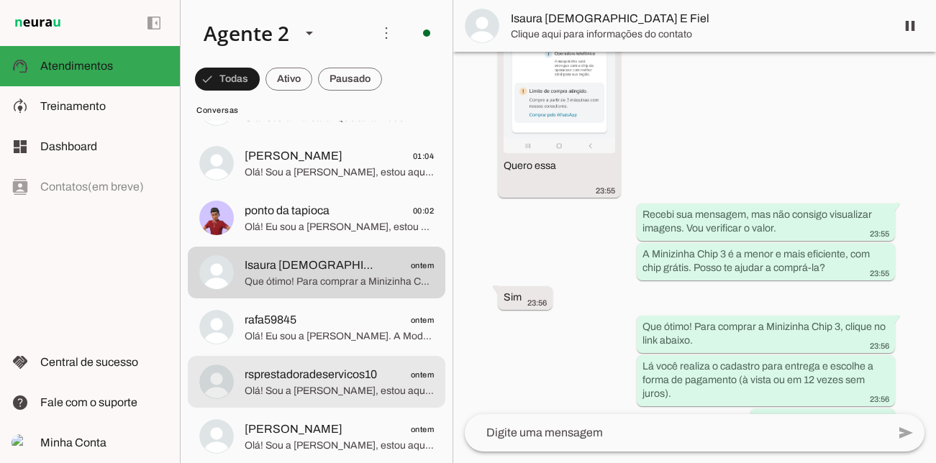
scroll to position [1190, 0]
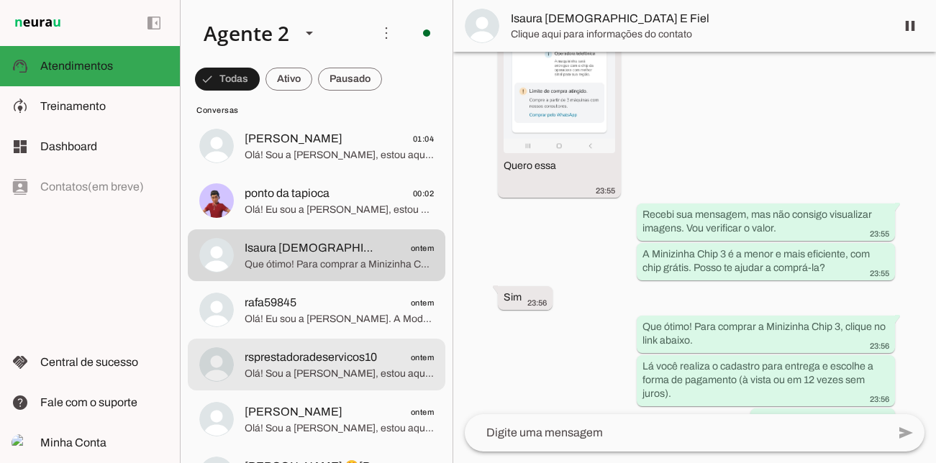
click at [303, 356] on span "rsprestadoradeservicos10" at bounding box center [311, 357] width 132 height 17
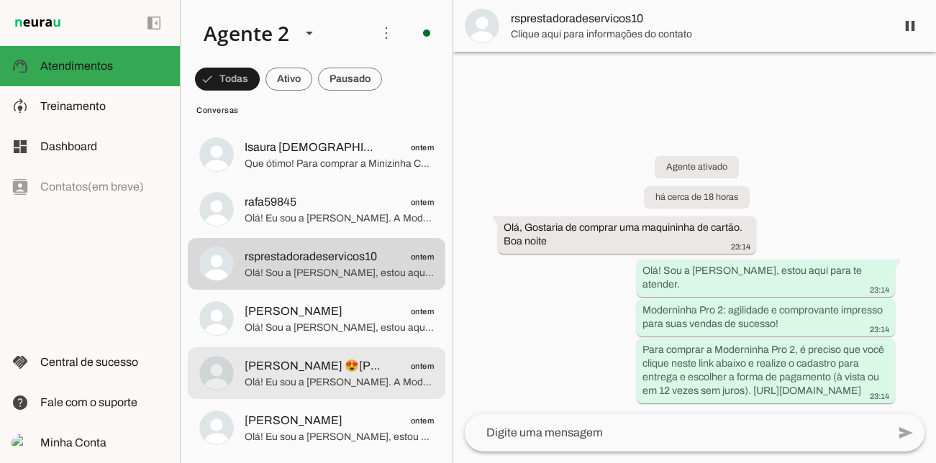
scroll to position [1329, 0]
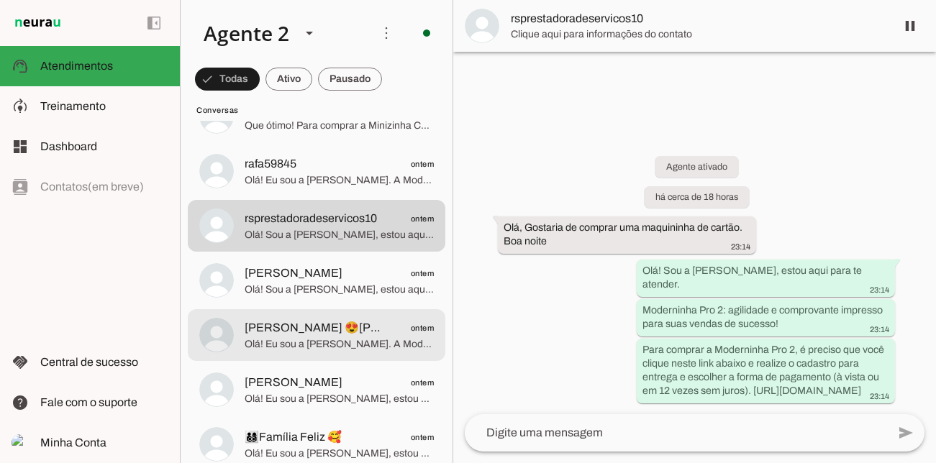
click at [316, 338] on span "Olá! Eu sou a [PERSON_NAME]. A Moderninha Pro 2 é perfeita: imprime comprovante…" at bounding box center [339, 345] width 189 height 14
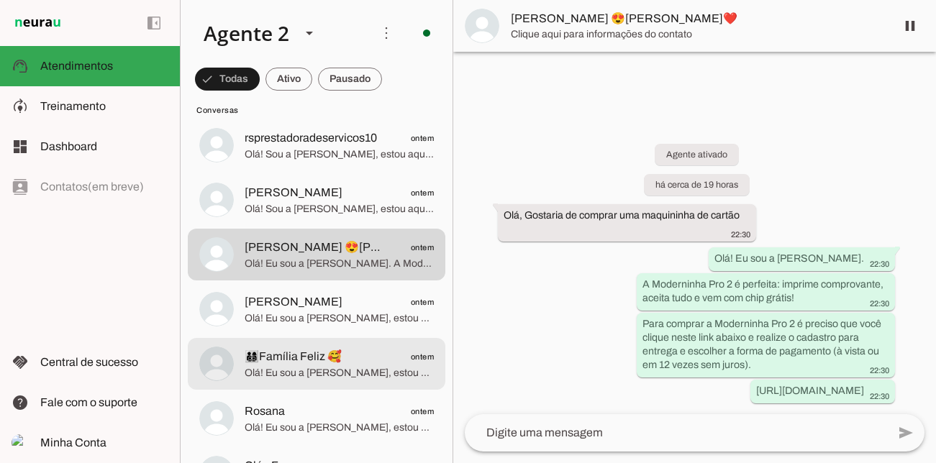
scroll to position [1411, 0]
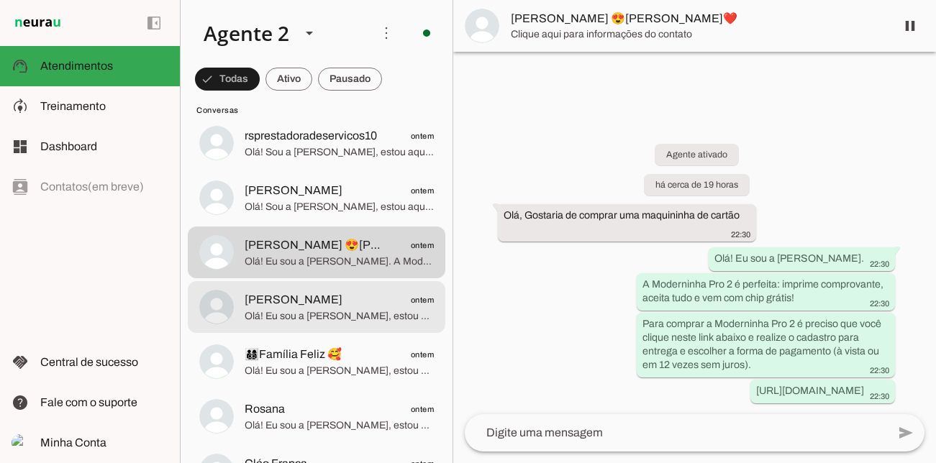
click at [325, 322] on span "Olá! Eu sou a [PERSON_NAME], estou aqui para te atender. A Moderninha Pro 2 é p…" at bounding box center [339, 316] width 189 height 14
